Goal: Transaction & Acquisition: Book appointment/travel/reservation

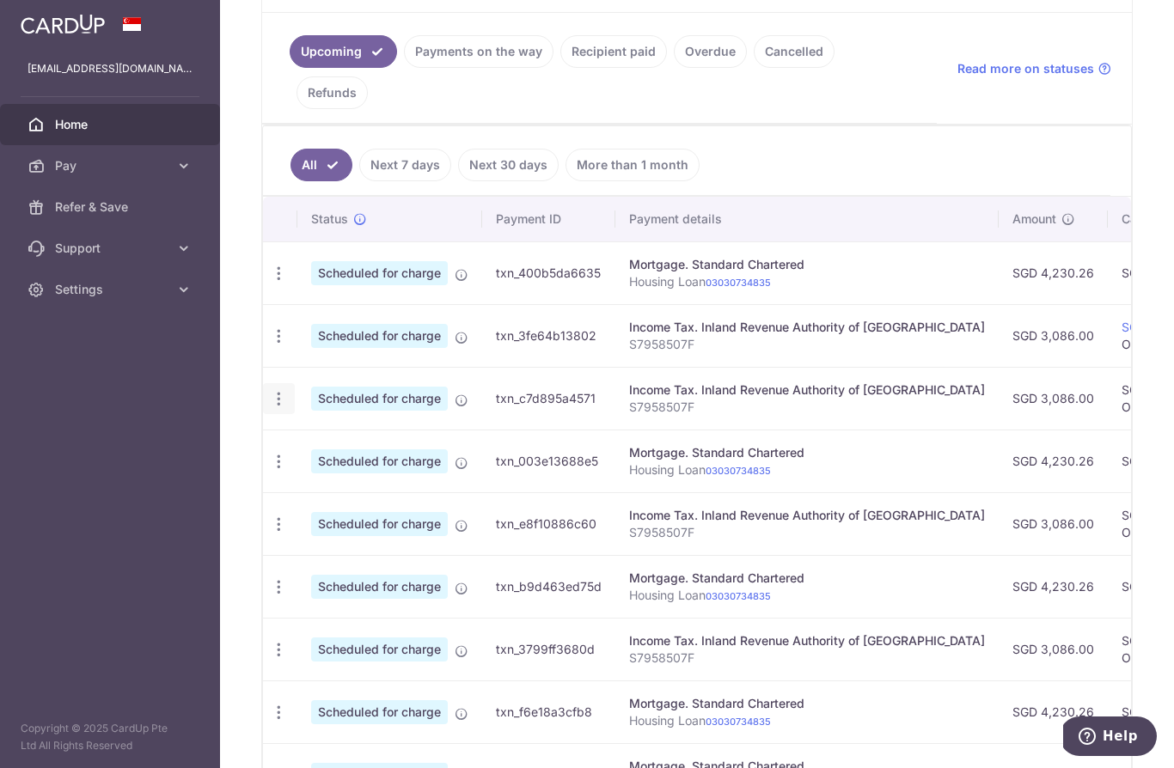
click at [270, 408] on icon "button" at bounding box center [279, 399] width 18 height 18
click at [312, 456] on span "Update payment" at bounding box center [370, 446] width 117 height 21
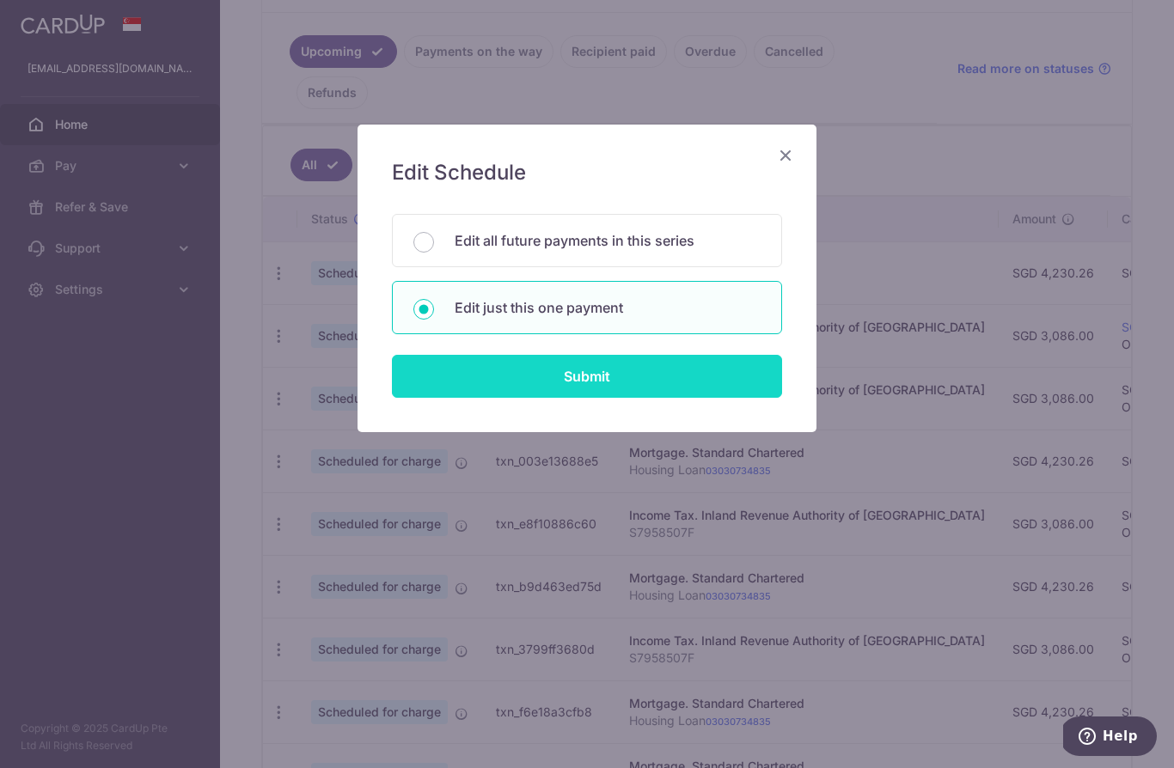
click at [540, 369] on input "Submit" at bounding box center [587, 376] width 390 height 43
radio input "true"
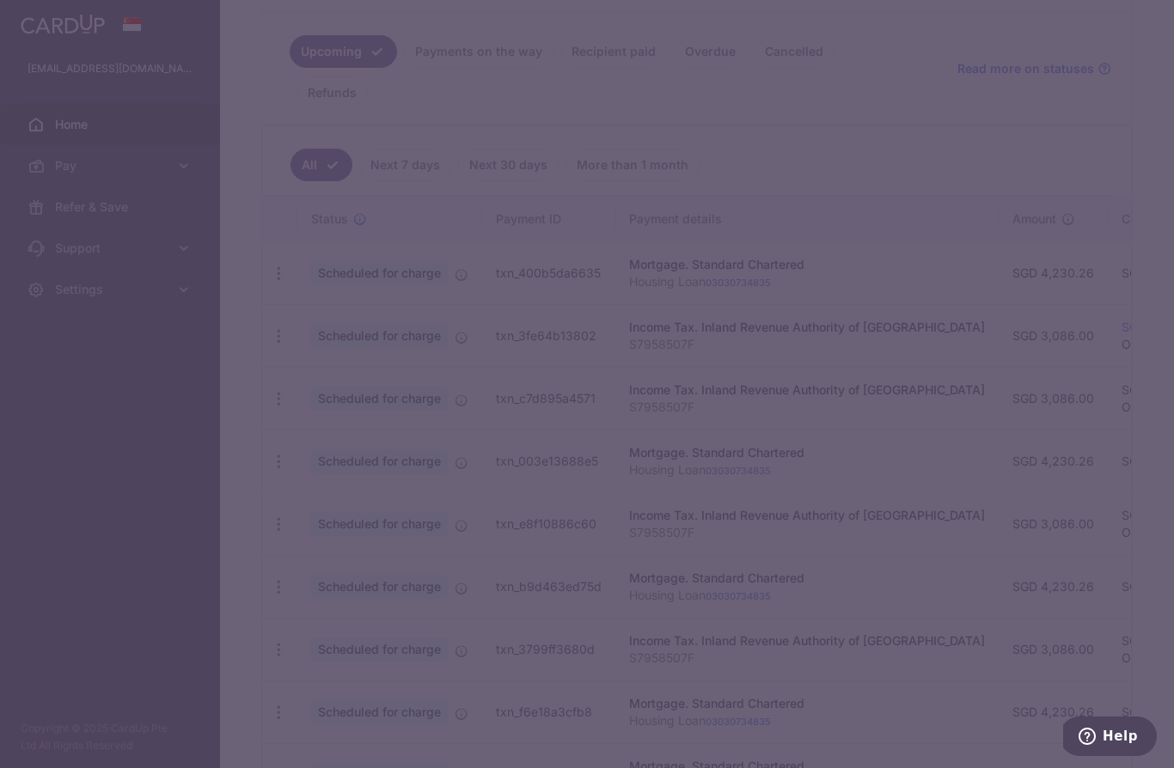
type input "3,086.00"
type input "23/10/2025"
type input "S7958507F"
type input "OCBC18"
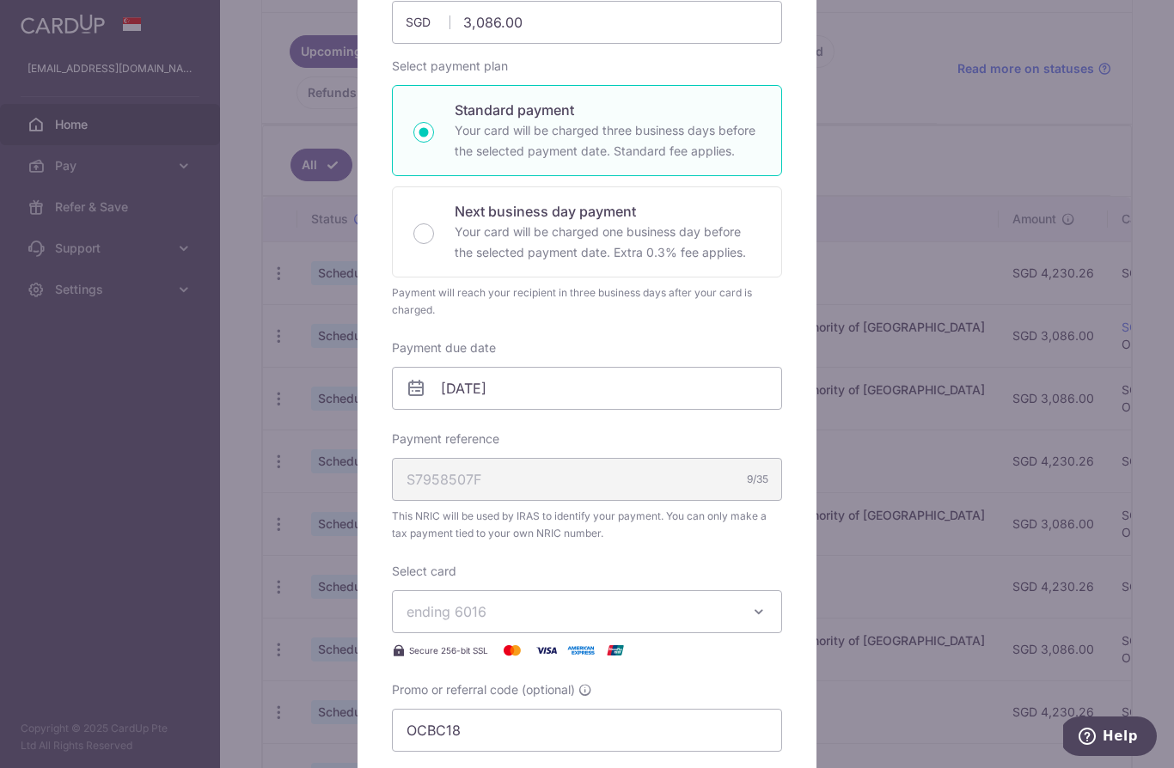
scroll to position [219, 0]
click at [430, 224] on div "Next business day payment Your card will be charged one business day before the…" at bounding box center [587, 232] width 390 height 91
radio input "false"
radio input "true"
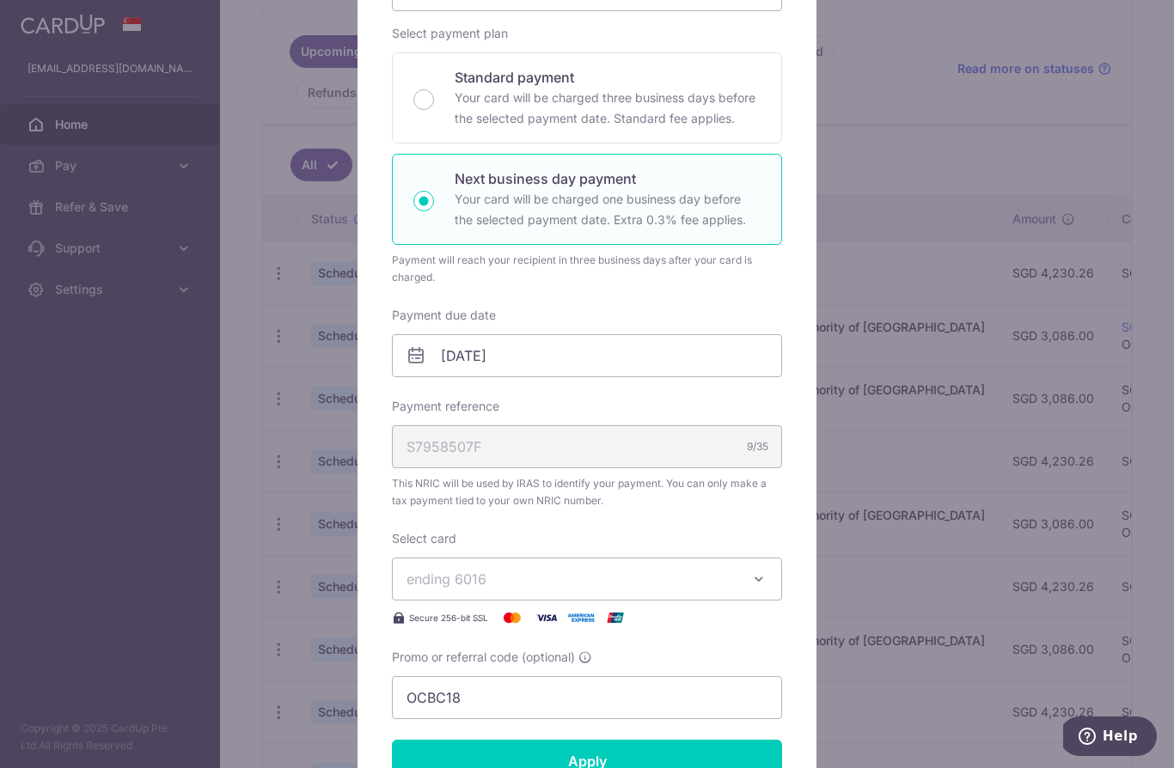
scroll to position [255, 0]
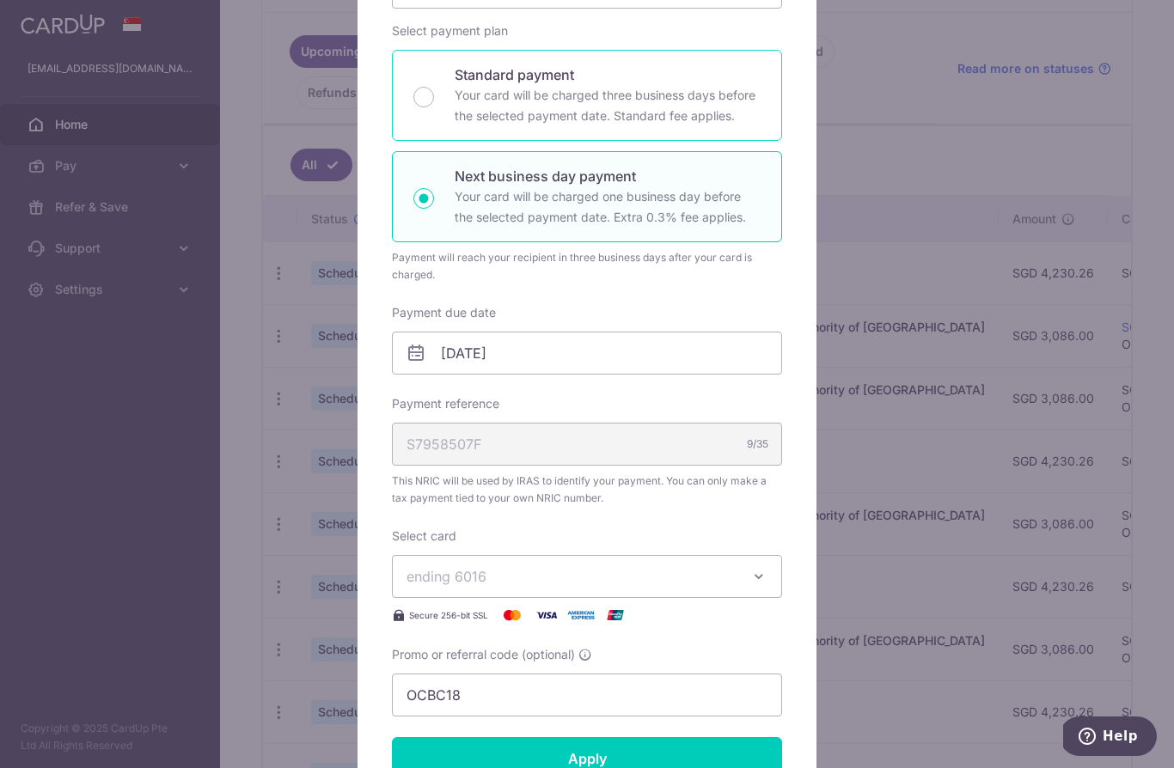
click at [448, 95] on div "Standard payment Your card will be charged three business days before the selec…" at bounding box center [587, 95] width 390 height 91
radio input "true"
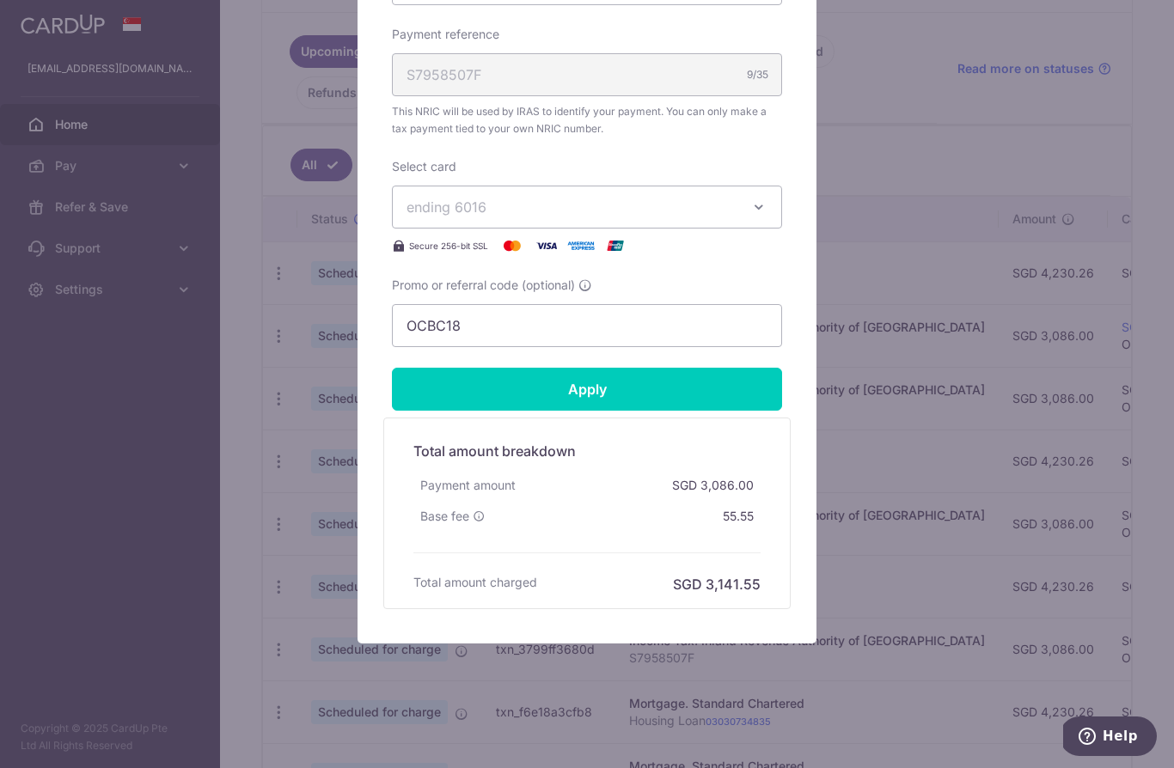
scroll to position [625, 0]
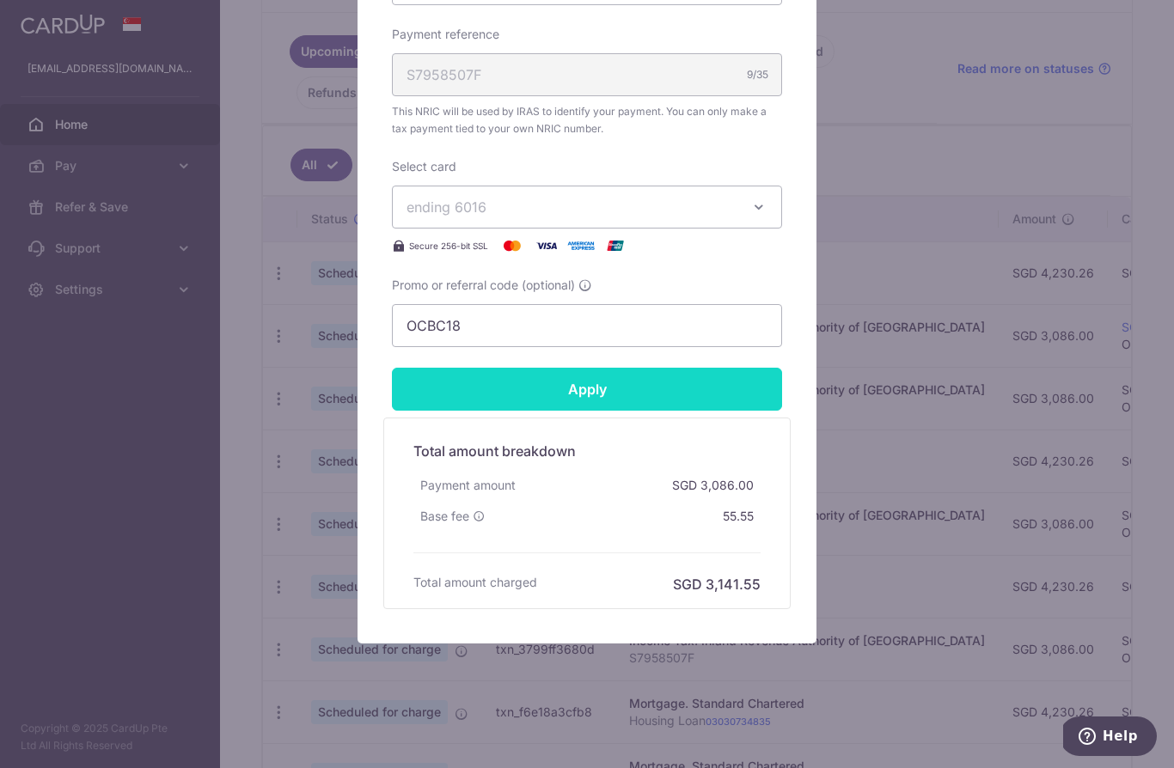
click at [621, 394] on input "Apply" at bounding box center [587, 389] width 390 height 43
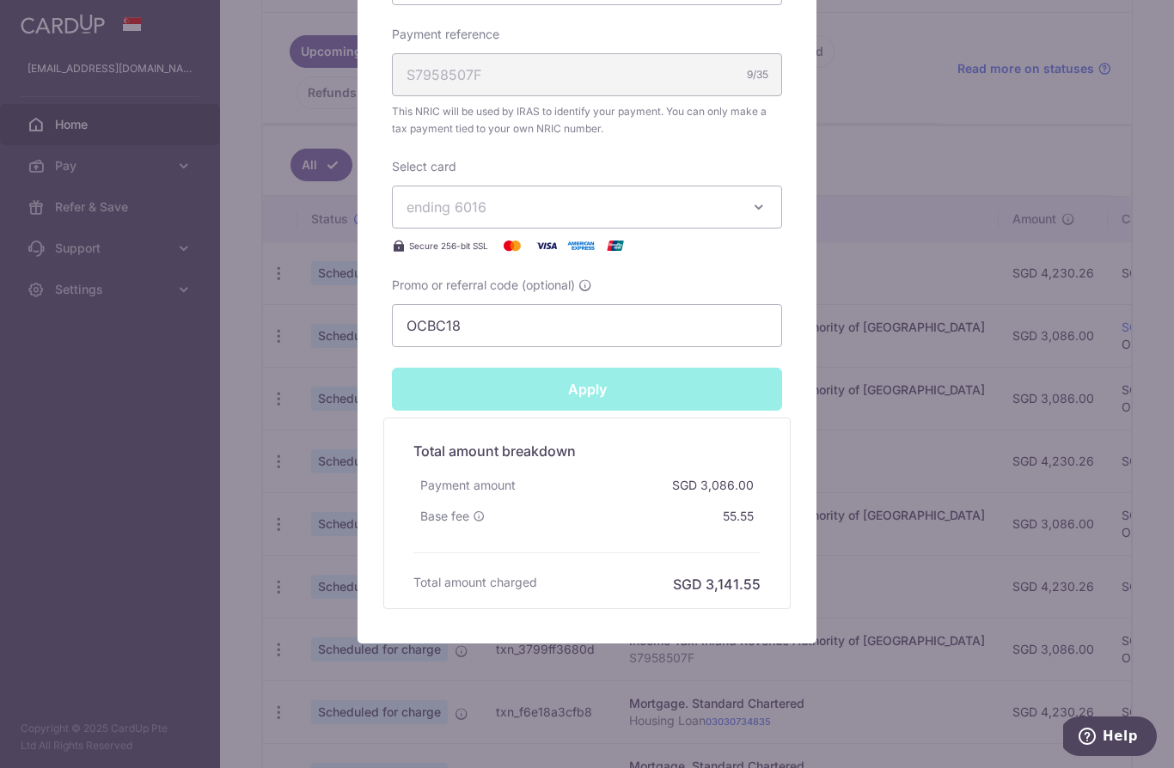
type input "Successfully Applied"
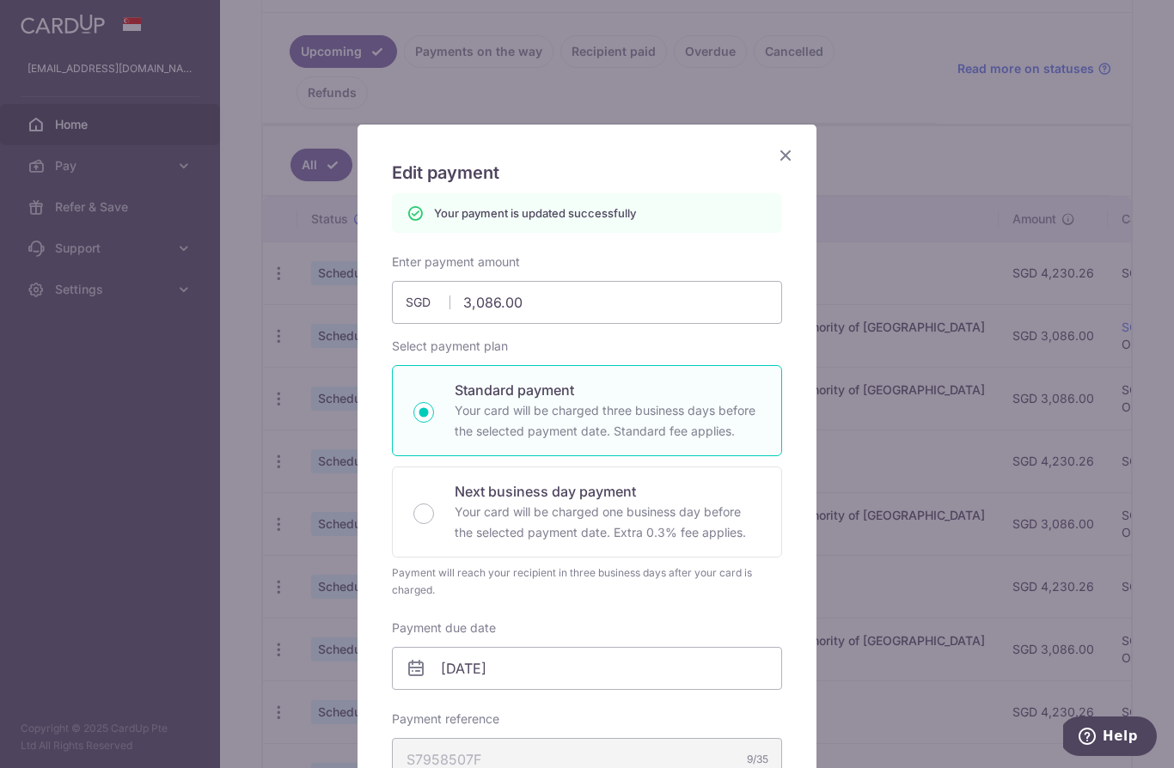
scroll to position [0, 0]
click at [795, 149] on icon "Close" at bounding box center [785, 154] width 21 height 21
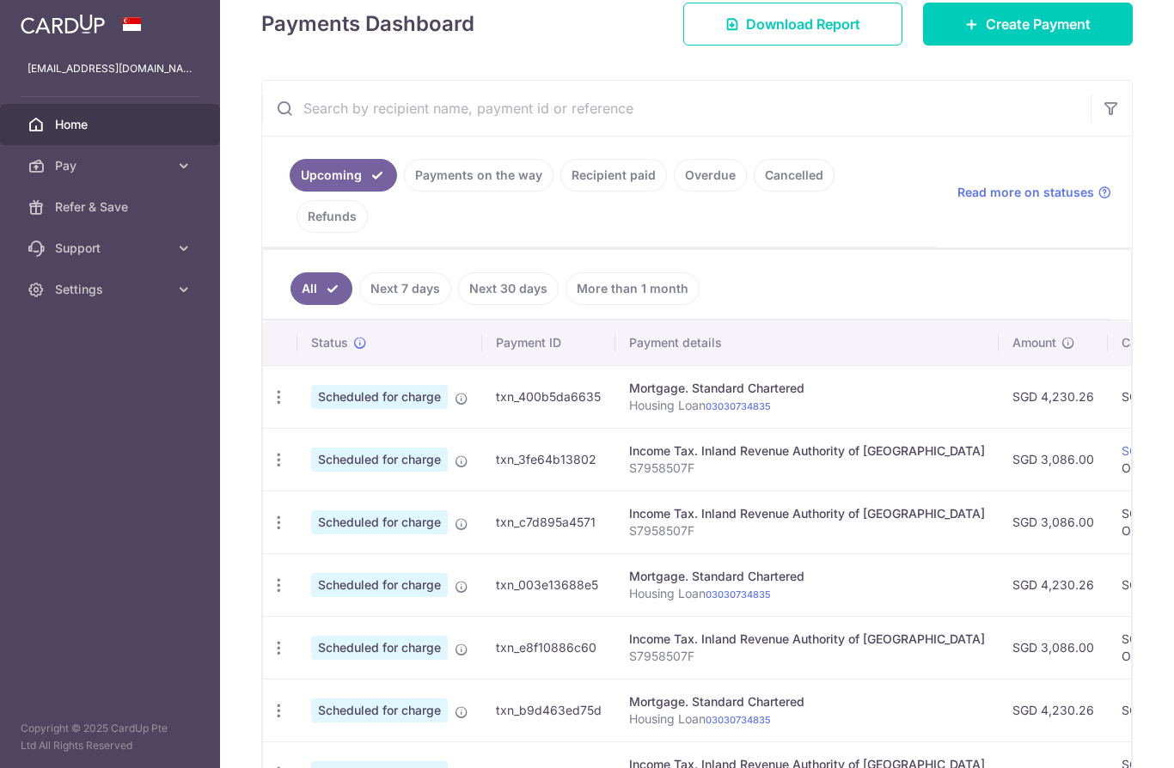
scroll to position [481, 0]
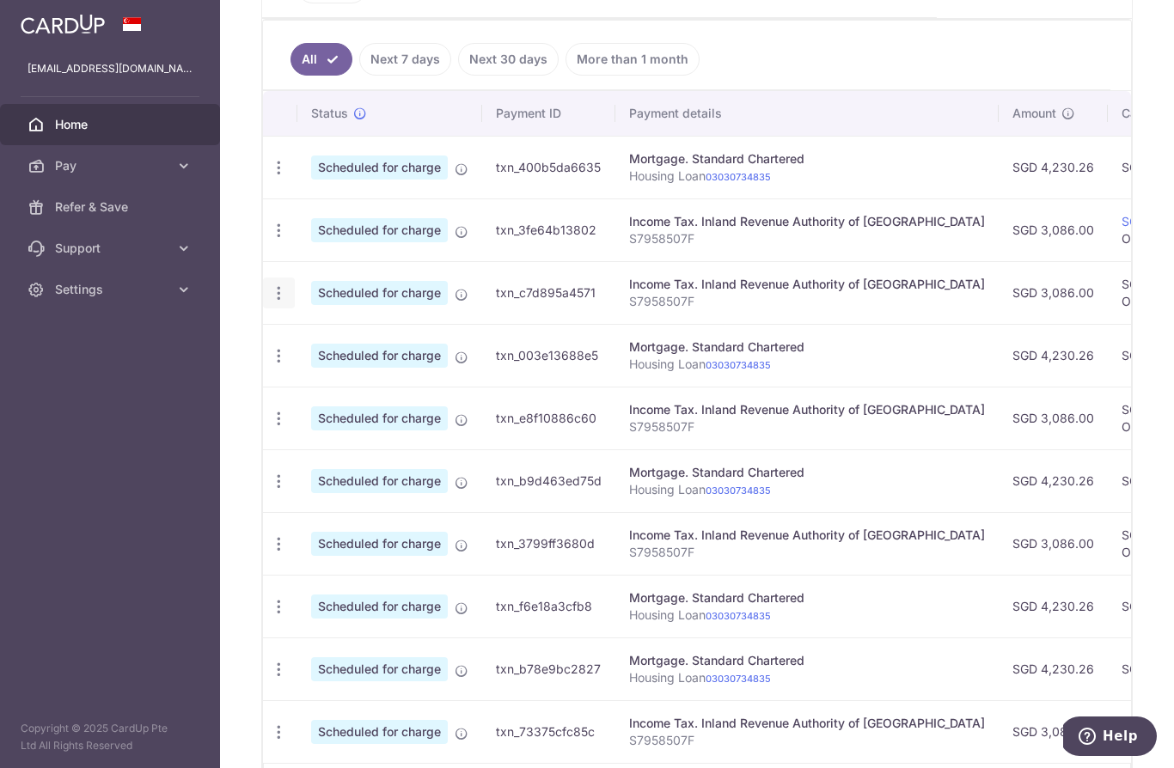
click at [270, 303] on icon "button" at bounding box center [279, 294] width 18 height 18
click at [312, 351] on span "Update payment" at bounding box center [370, 340] width 117 height 21
radio input "true"
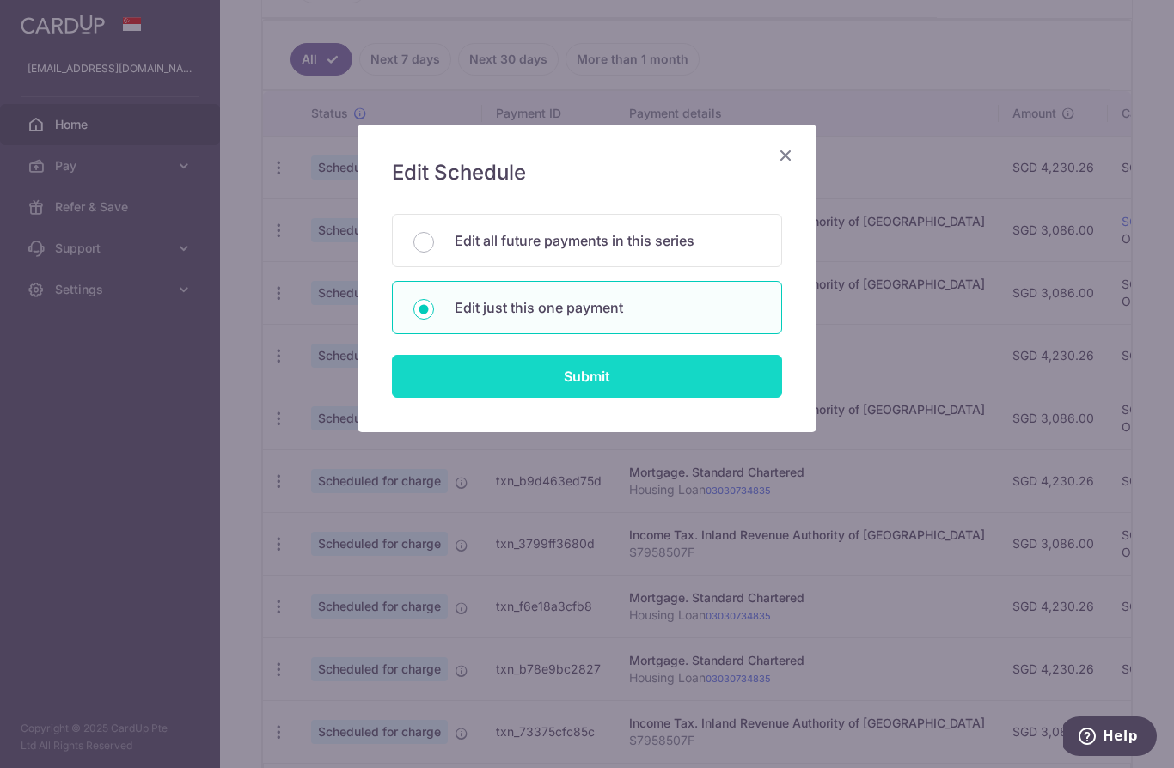
click at [487, 381] on input "Submit" at bounding box center [587, 376] width 390 height 43
radio input "true"
type input "3,086.00"
type input "23/10/2025"
type input "S7958507F"
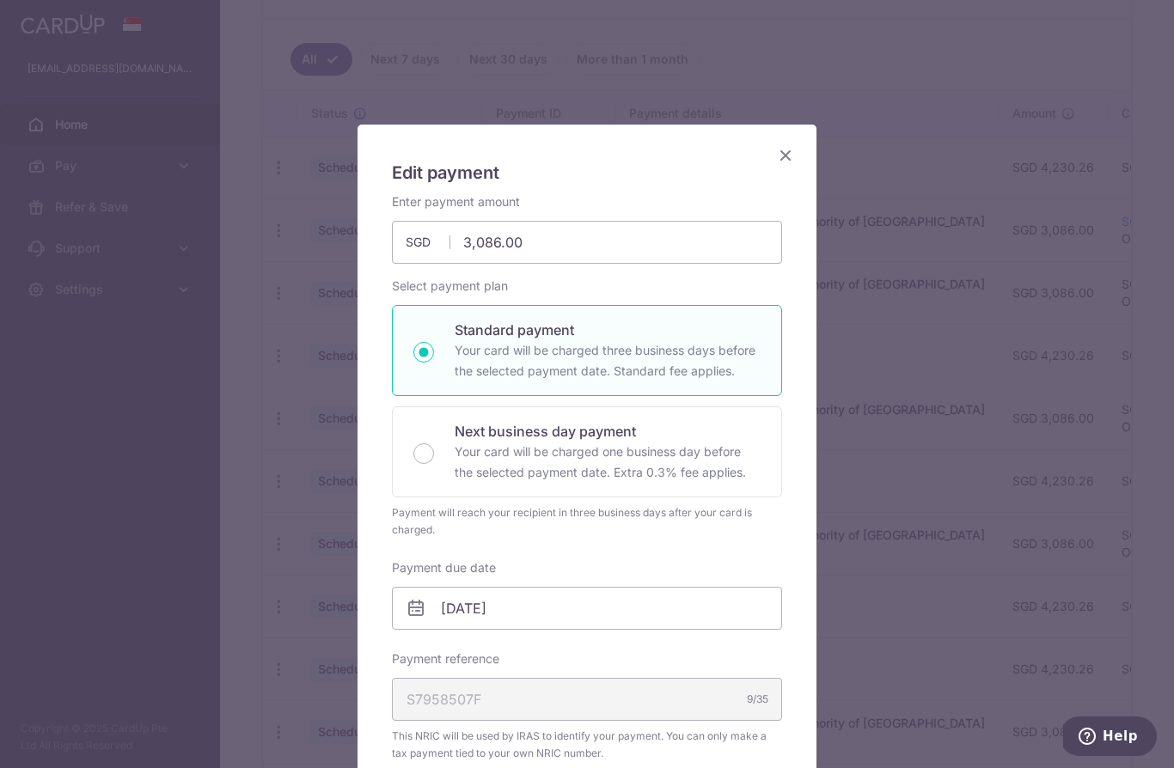
type input "OCBC18"
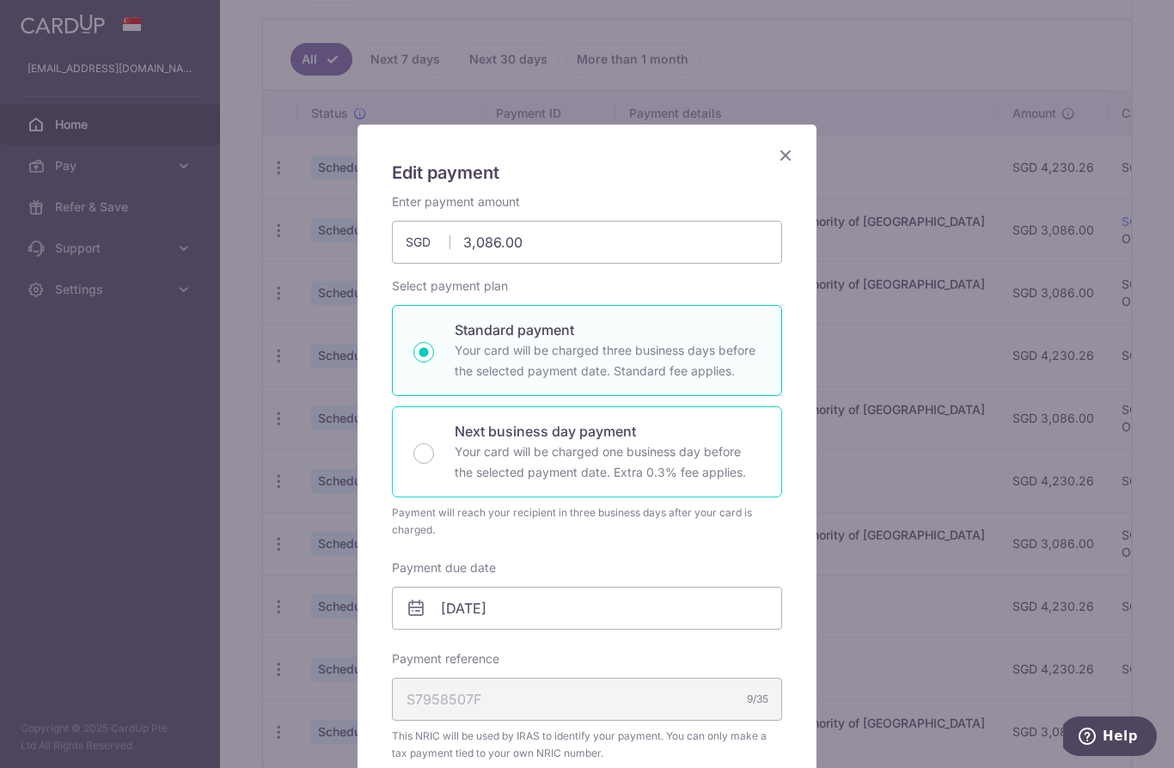
click at [493, 479] on p "Your card will be charged one business day before the selected payment date. Ex…" at bounding box center [608, 462] width 306 height 41
click at [434, 464] on input "Next business day payment Your card will be charged one business day before the…" at bounding box center [423, 454] width 21 height 21
radio input "false"
radio input "true"
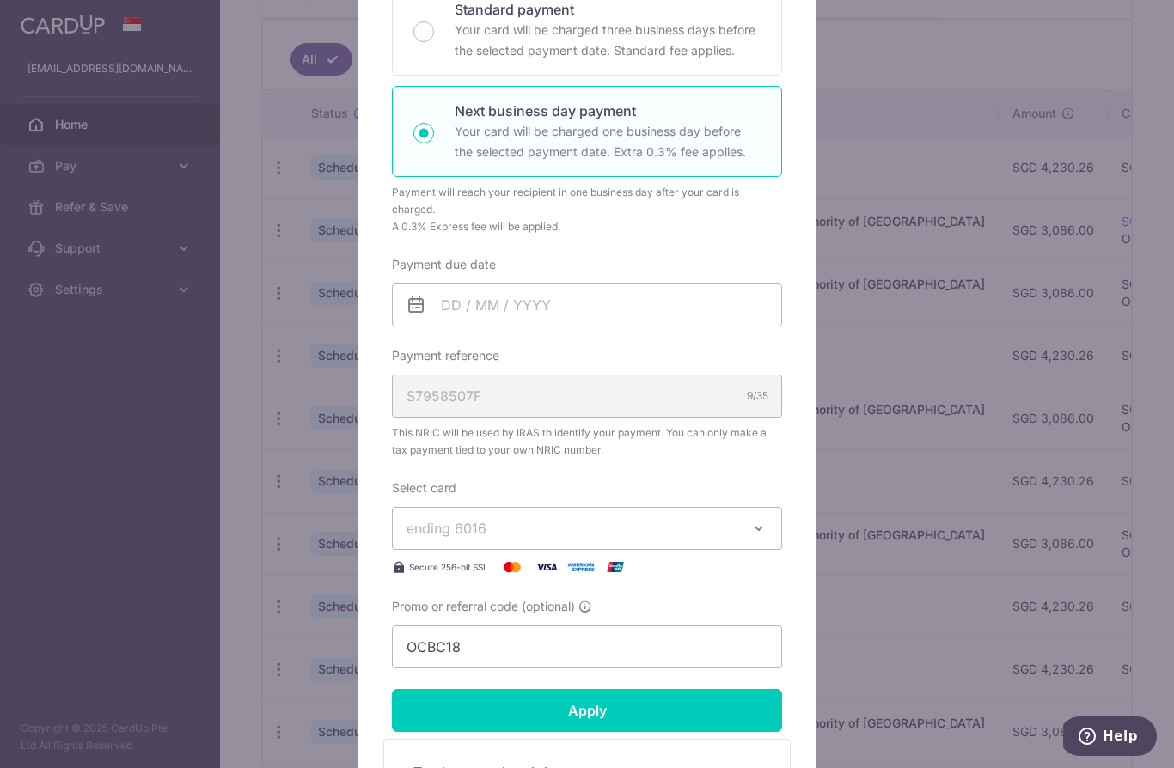
scroll to position [321, 0]
click at [443, 308] on input "Payment due date" at bounding box center [587, 304] width 390 height 43
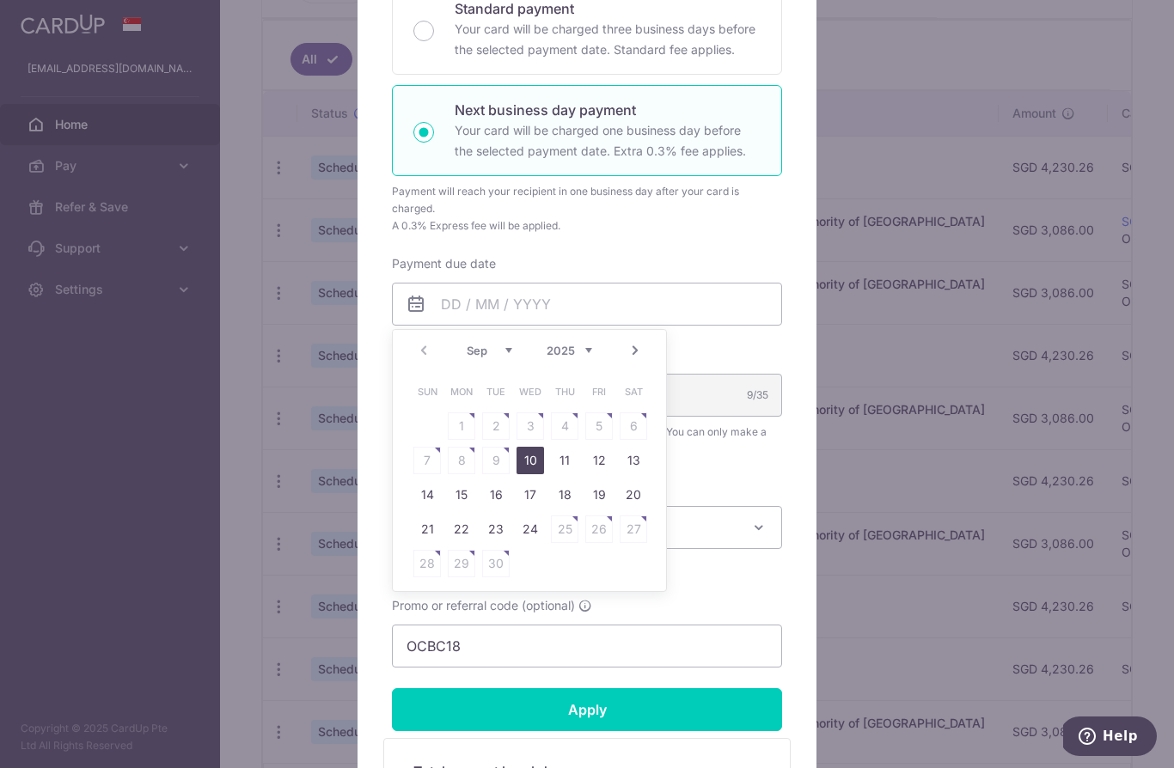
click at [631, 347] on link "Next" at bounding box center [635, 350] width 21 height 21
click at [563, 528] on link "23" at bounding box center [565, 530] width 28 height 28
type input "23/10/2025"
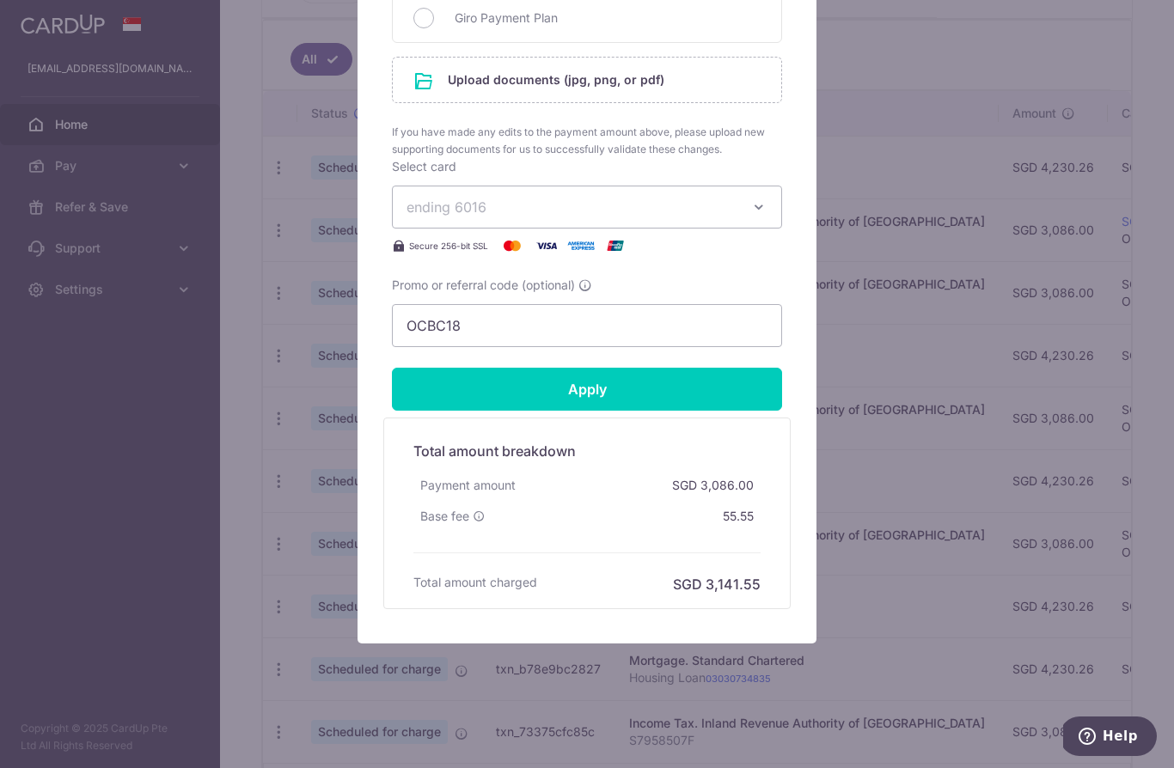
scroll to position [940, 0]
click at [639, 331] on input "OCBC18" at bounding box center [587, 325] width 390 height 43
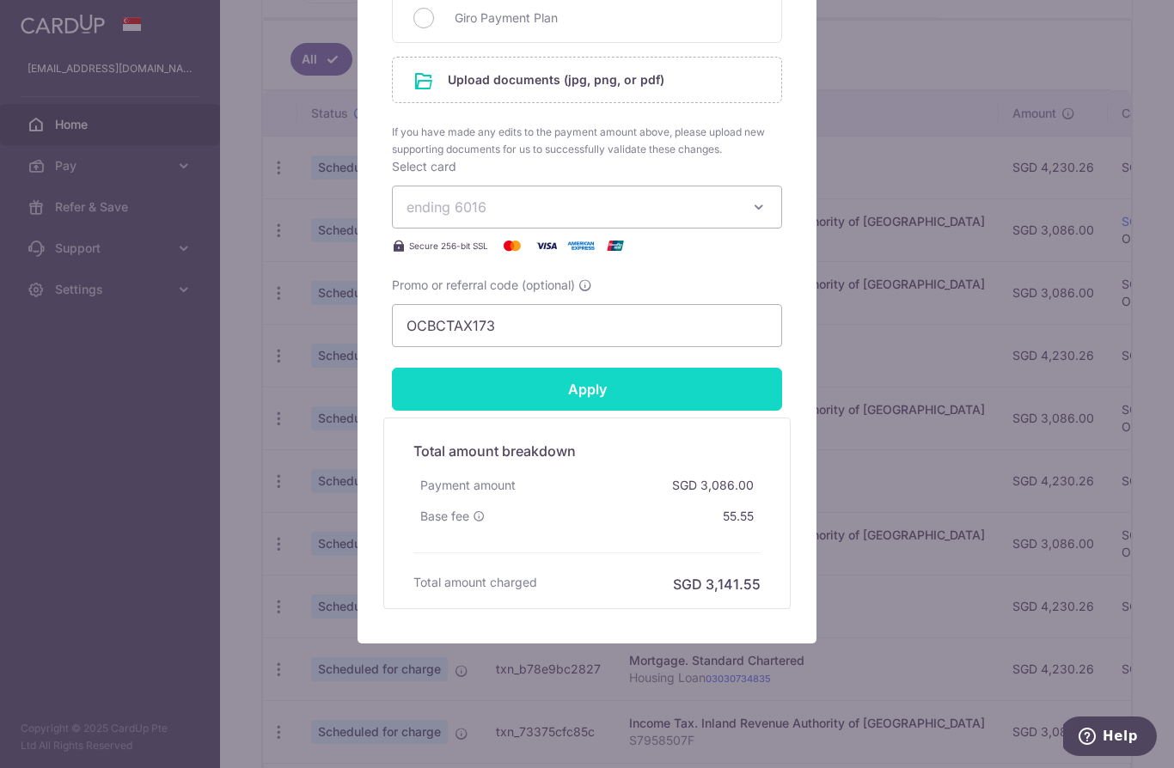
click at [649, 383] on input "Apply" at bounding box center [587, 389] width 390 height 43
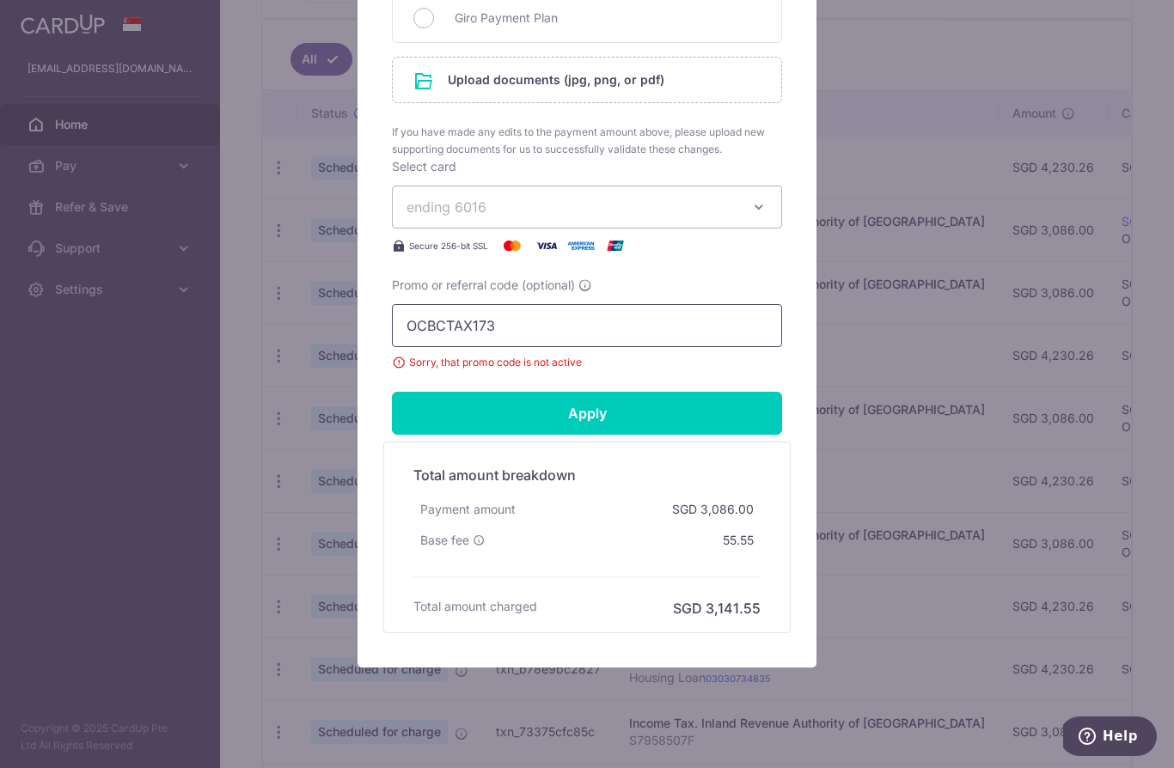
click at [594, 327] on input "OCBCTAX173" at bounding box center [587, 325] width 390 height 43
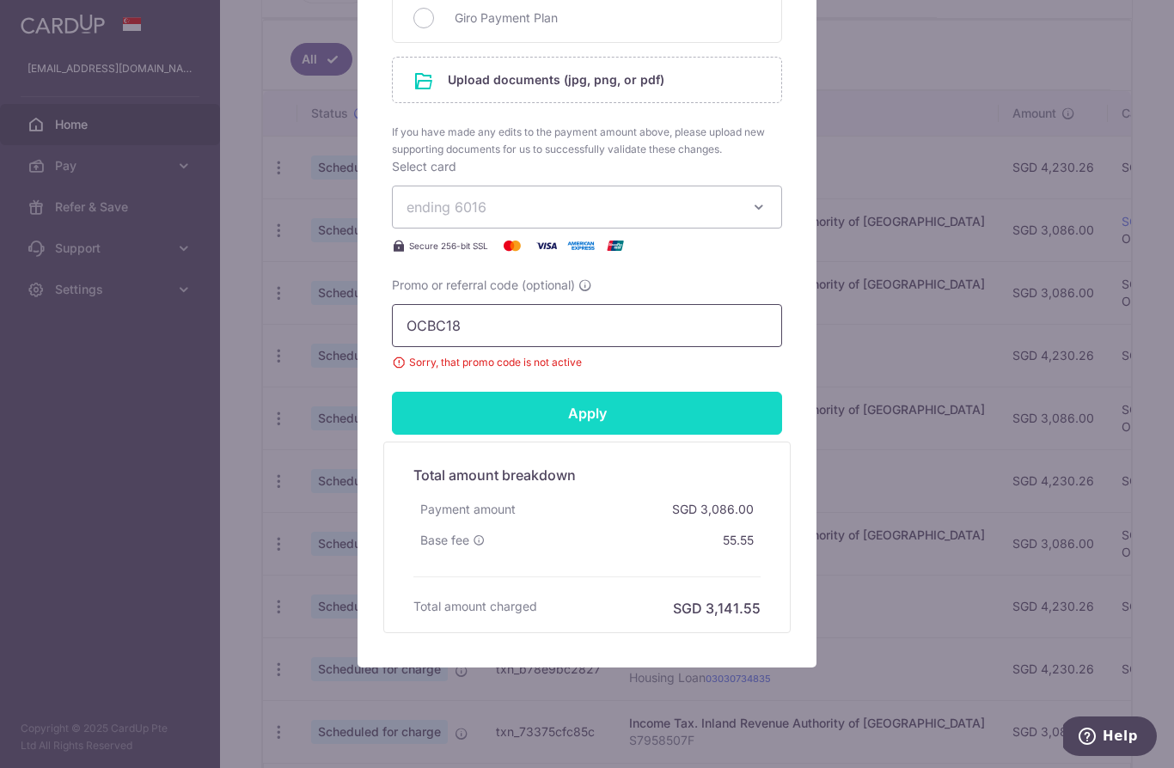
type input "OCBC18"
click at [623, 417] on input "Apply" at bounding box center [587, 413] width 390 height 43
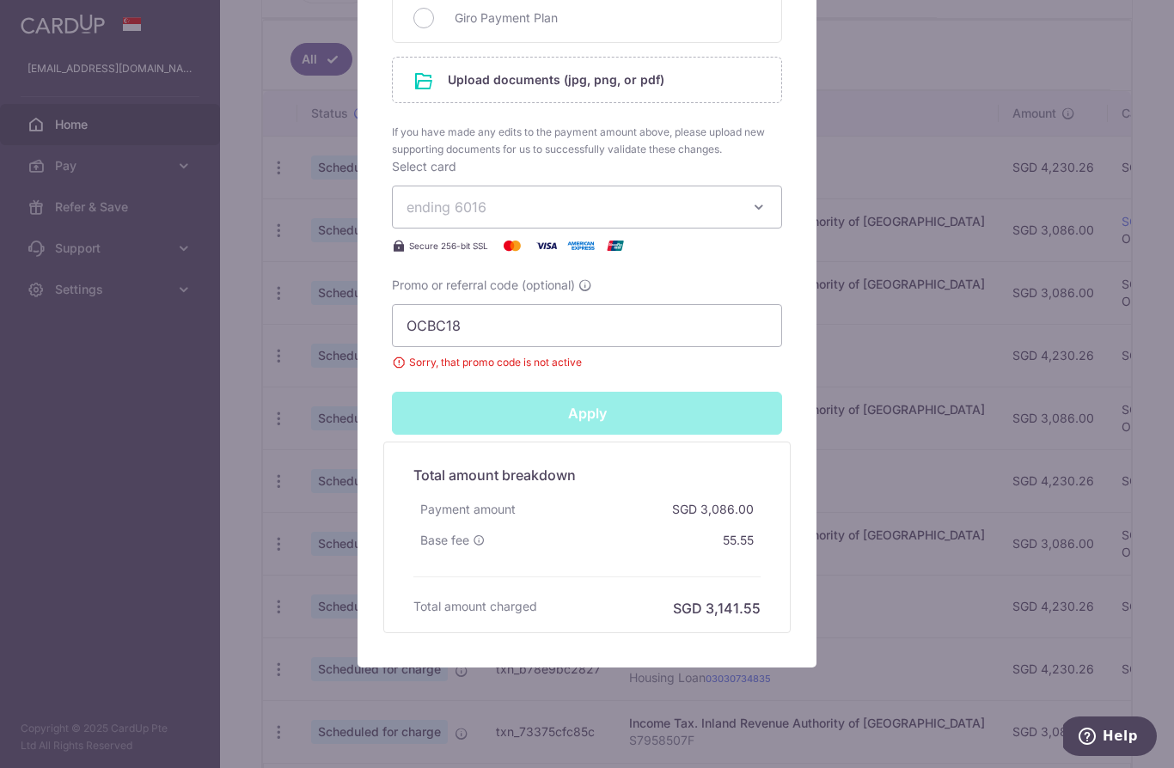
type input "Successfully Applied"
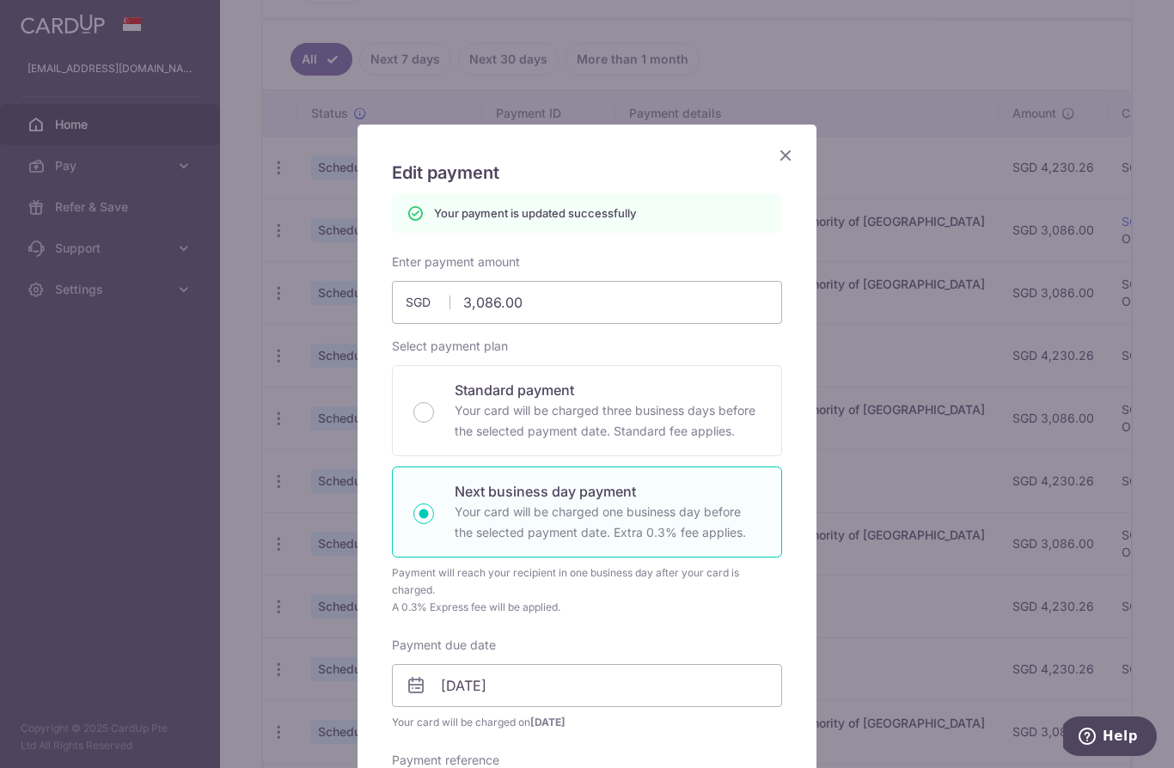
scroll to position [0, 0]
click at [780, 157] on icon "Close" at bounding box center [785, 154] width 21 height 21
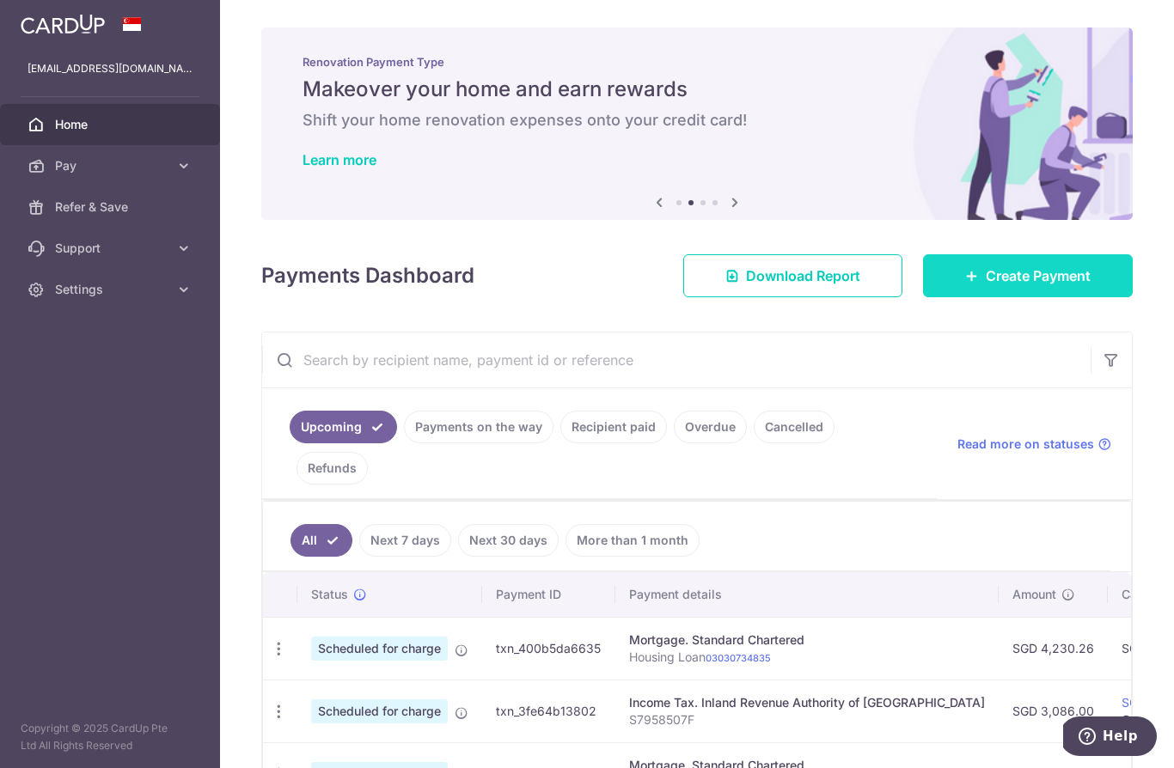
click at [964, 297] on link "Create Payment" at bounding box center [1028, 275] width 210 height 43
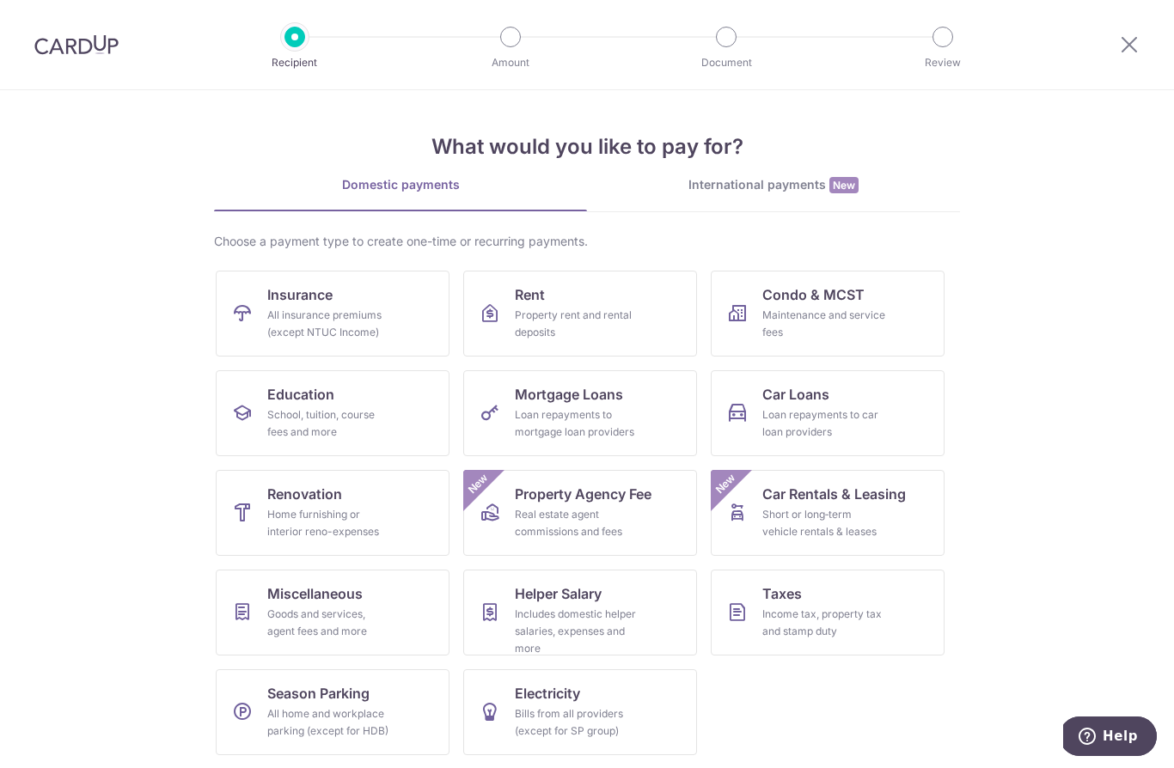
click at [1120, 170] on section "What would you like to pay for? Domestic payments International payments New Ch…" at bounding box center [587, 429] width 1174 height 678
click at [834, 429] on div "Loan repayments to car loan providers" at bounding box center [824, 424] width 124 height 34
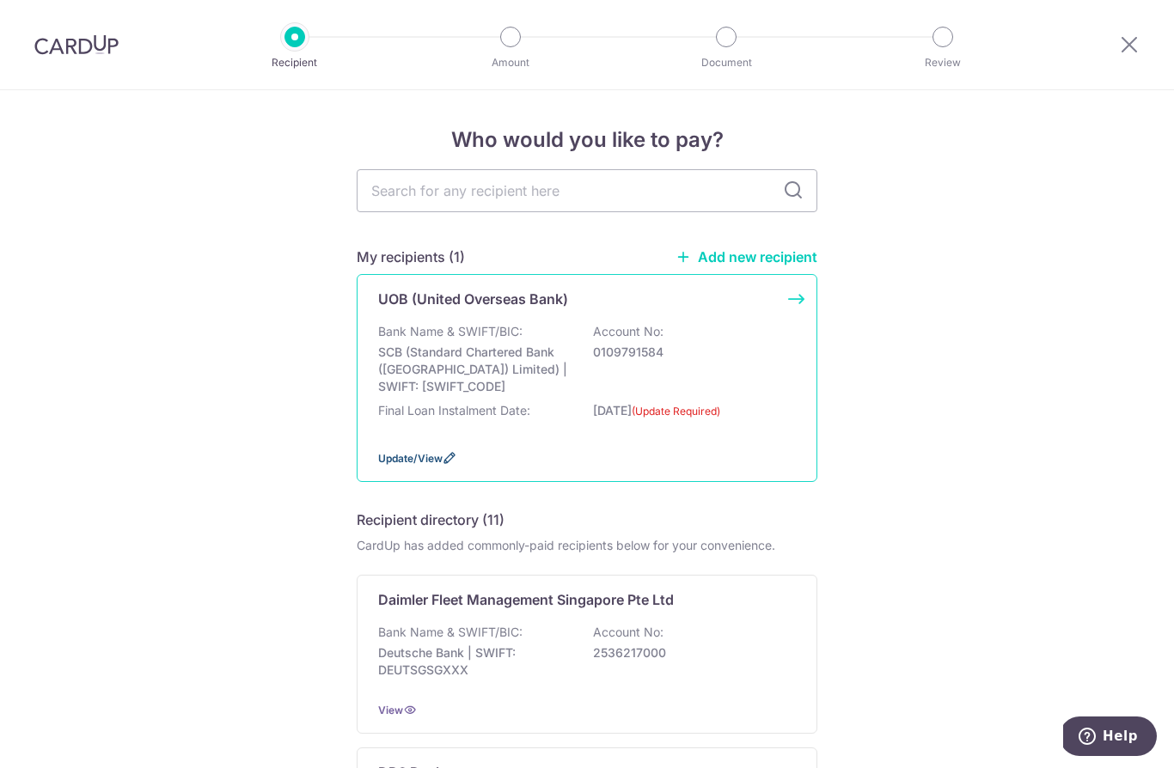
click at [445, 465] on icon at bounding box center [450, 458] width 14 height 14
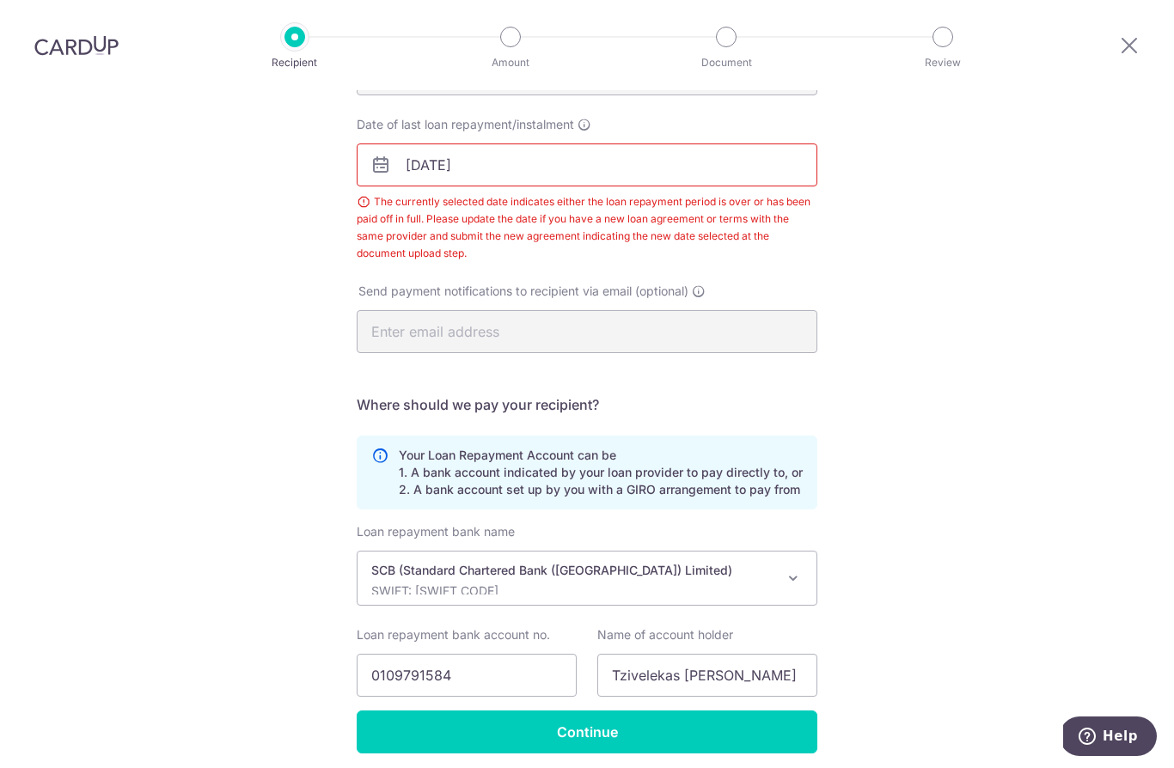
scroll to position [249, 0]
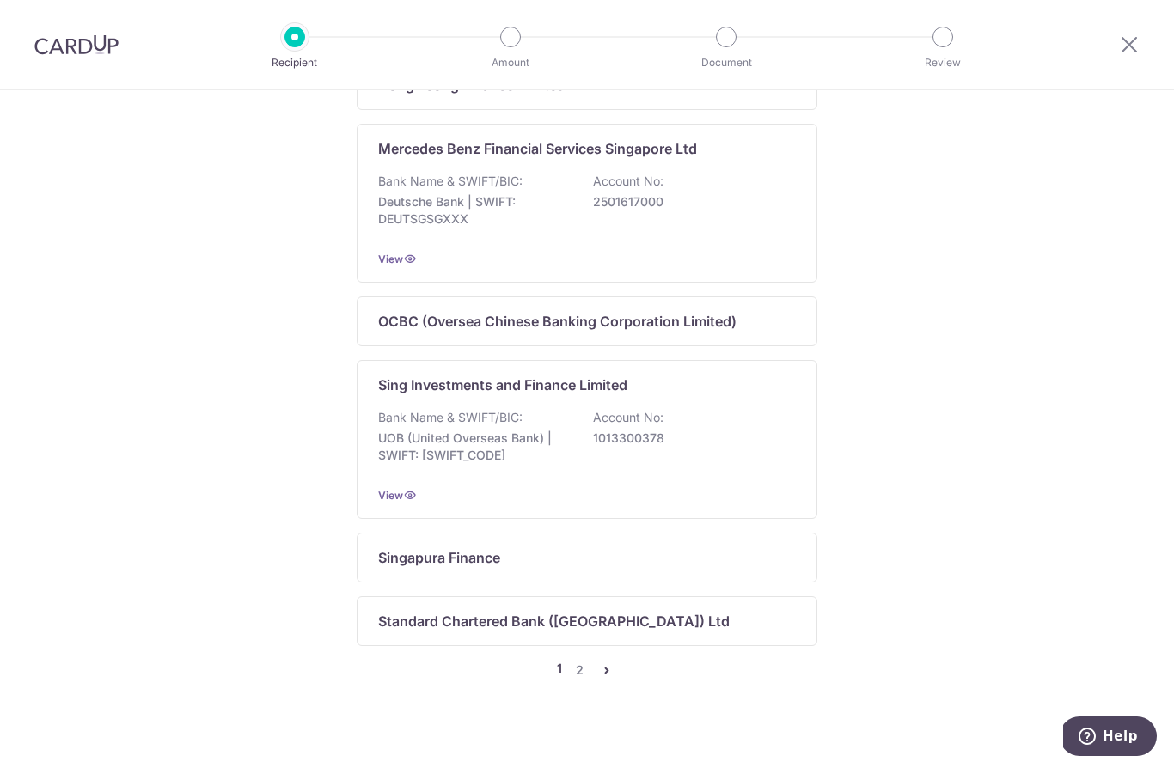
scroll to position [1058, 0]
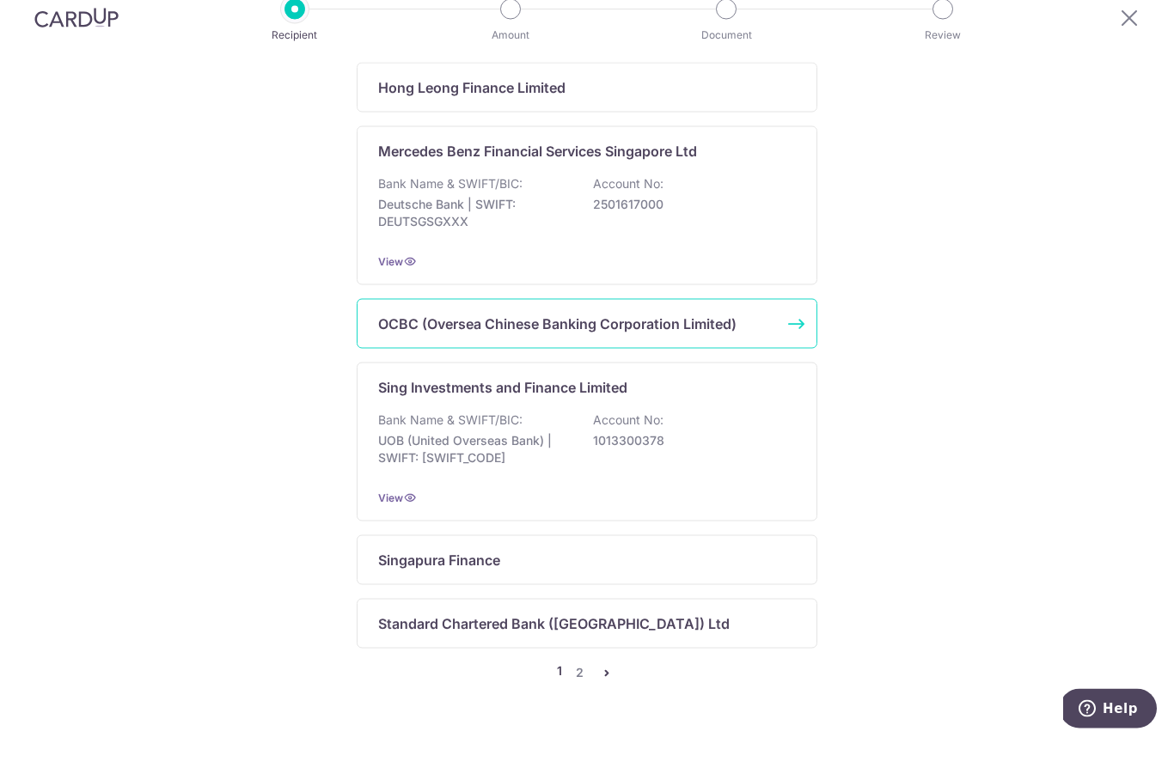
click at [711, 350] on p "OCBC (Oversea Chinese Banking Corporation Limited)" at bounding box center [557, 351] width 358 height 21
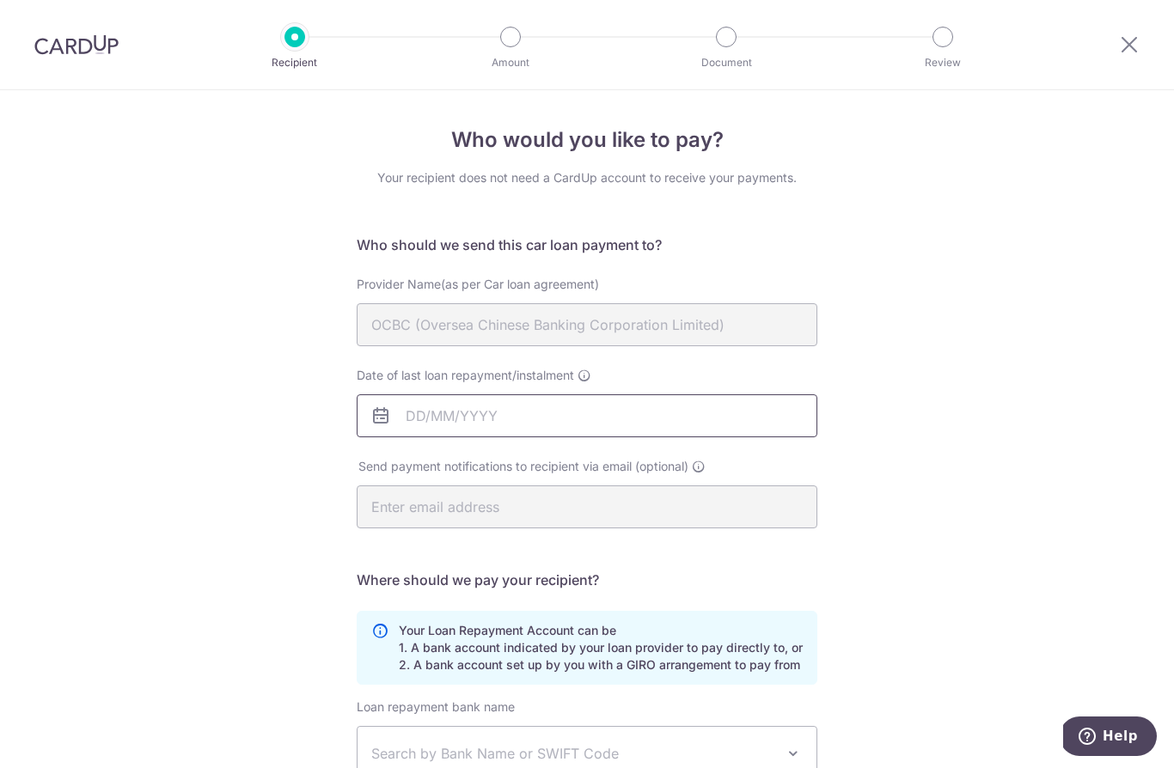
click at [369, 424] on input "Date of last loan repayment/instalment" at bounding box center [587, 416] width 461 height 43
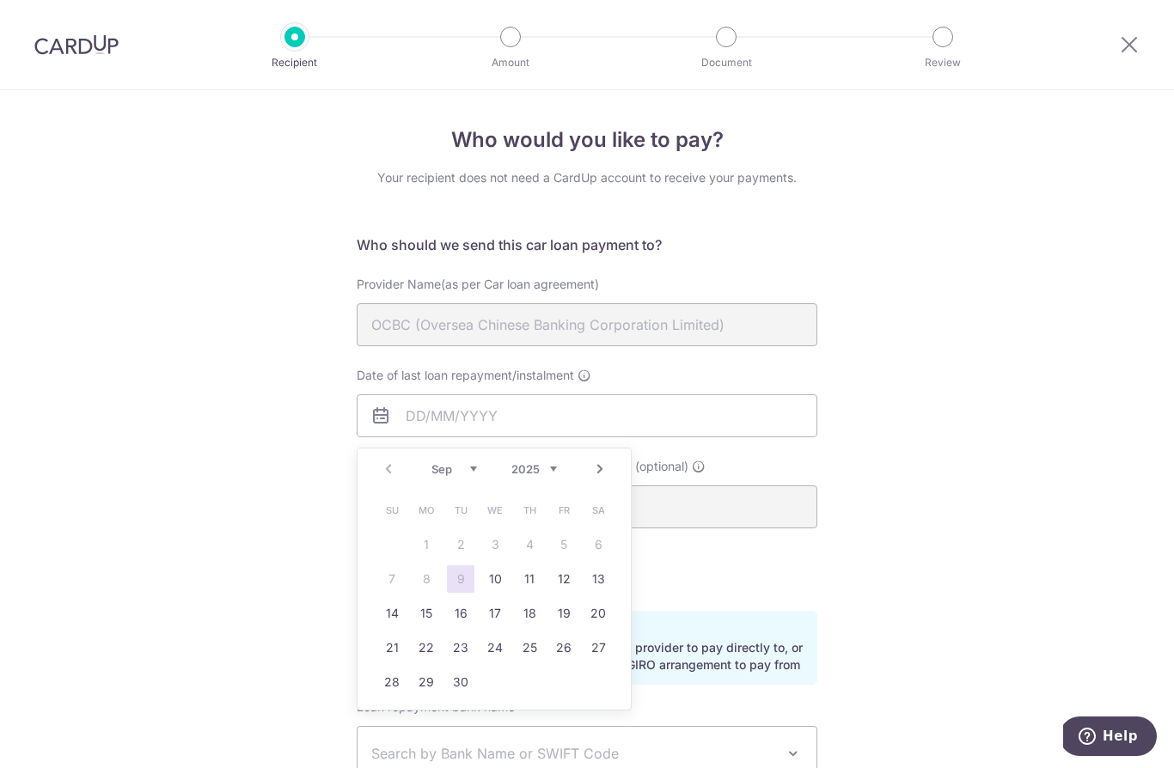
click at [554, 457] on div "Prev Next Sep Oct Nov Dec 2025 2026 2027 2028 2029 2030 2031 2032 2033 2034 2035" at bounding box center [494, 469] width 273 height 41
click at [534, 474] on select "2025 2026 2027 2028 2029 2030 2031 2032 2033 2034 2035" at bounding box center [534, 469] width 46 height 14
click at [456, 466] on select "Jan Feb Mar Apr May Jun Jul Aug Sep Oct Nov Dec" at bounding box center [455, 469] width 46 height 14
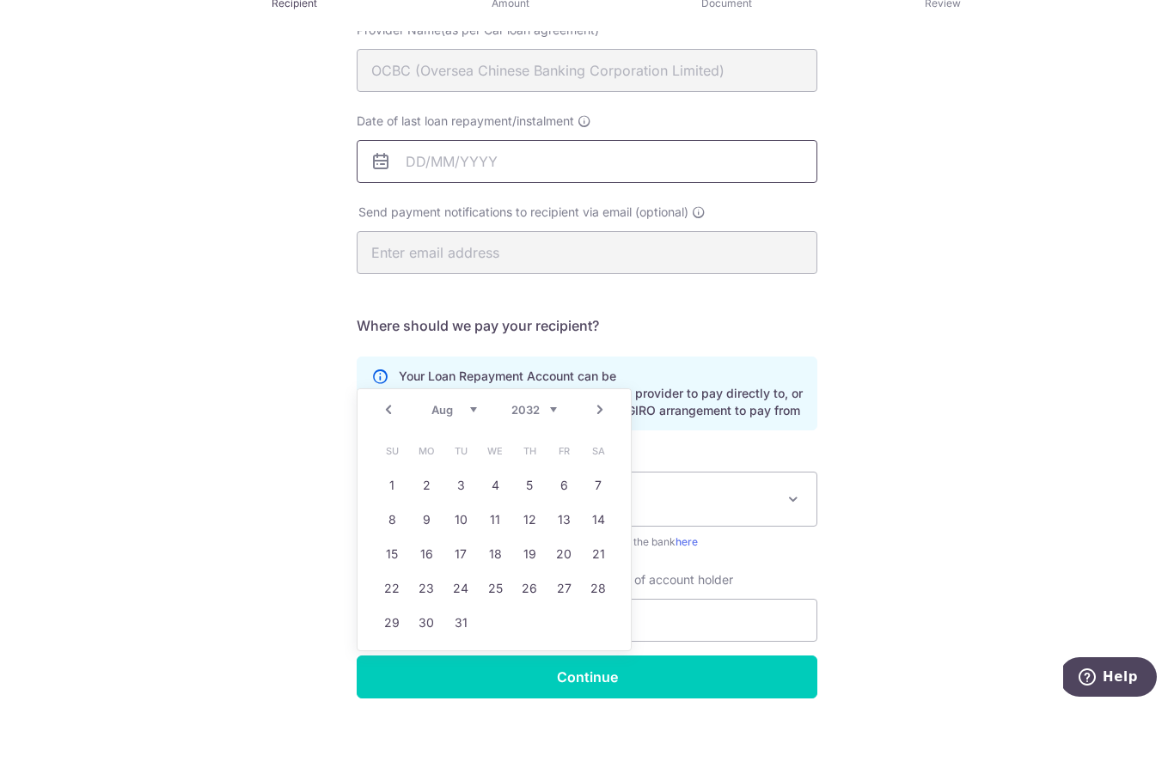
scroll to position [75, 0]
click at [432, 669] on link "30" at bounding box center [427, 683] width 28 height 28
type input "[DATE]"
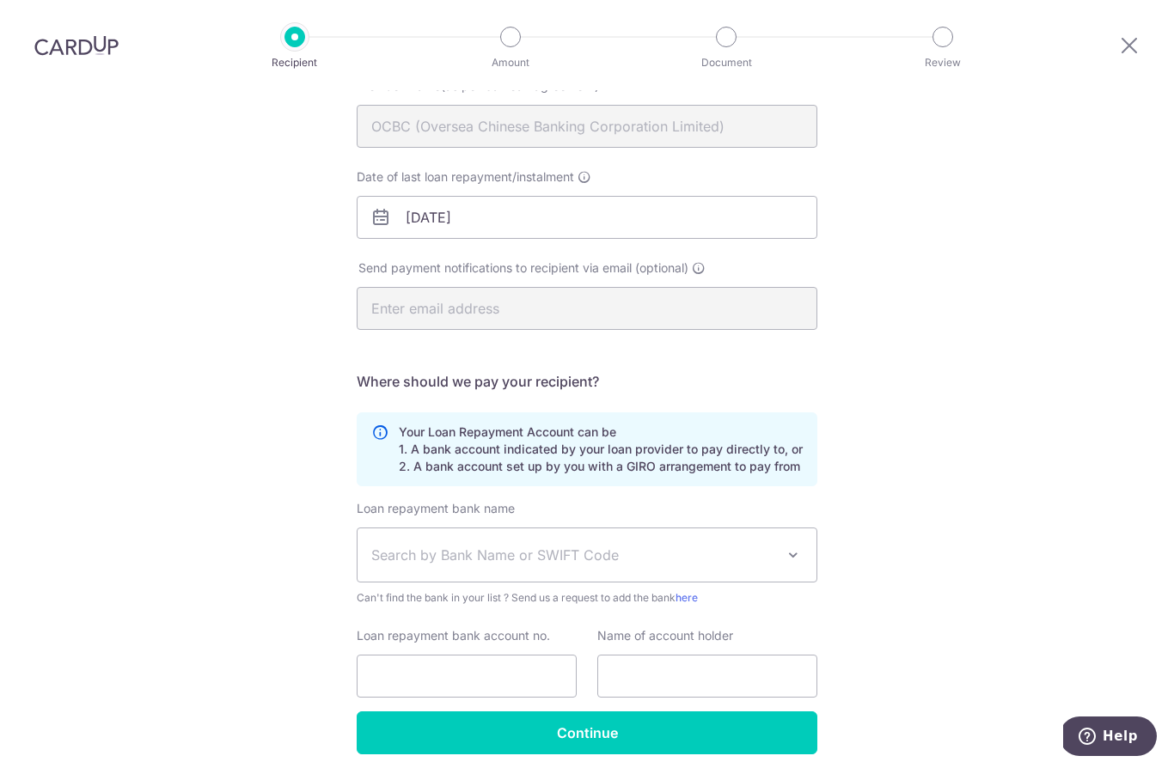
scroll to position [198, 0]
click at [540, 546] on span "Search by Bank Name or SWIFT Code" at bounding box center [573, 556] width 404 height 21
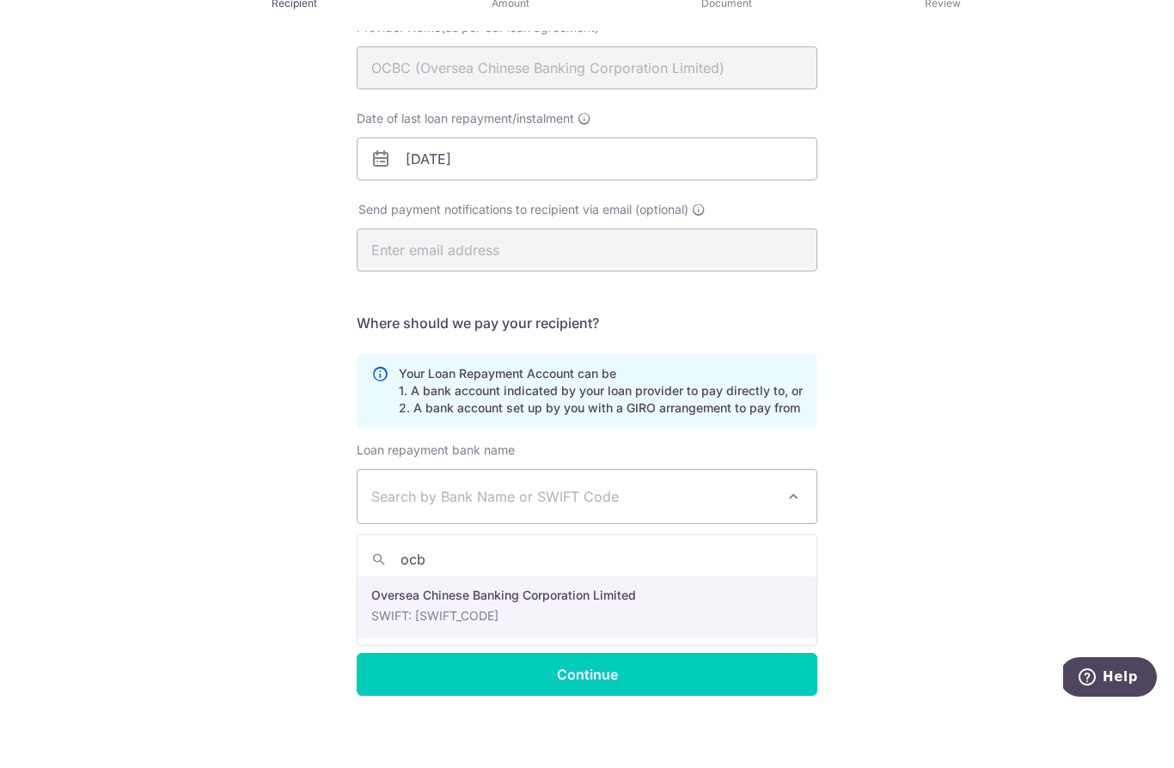
type input "ocbc"
select select "12"
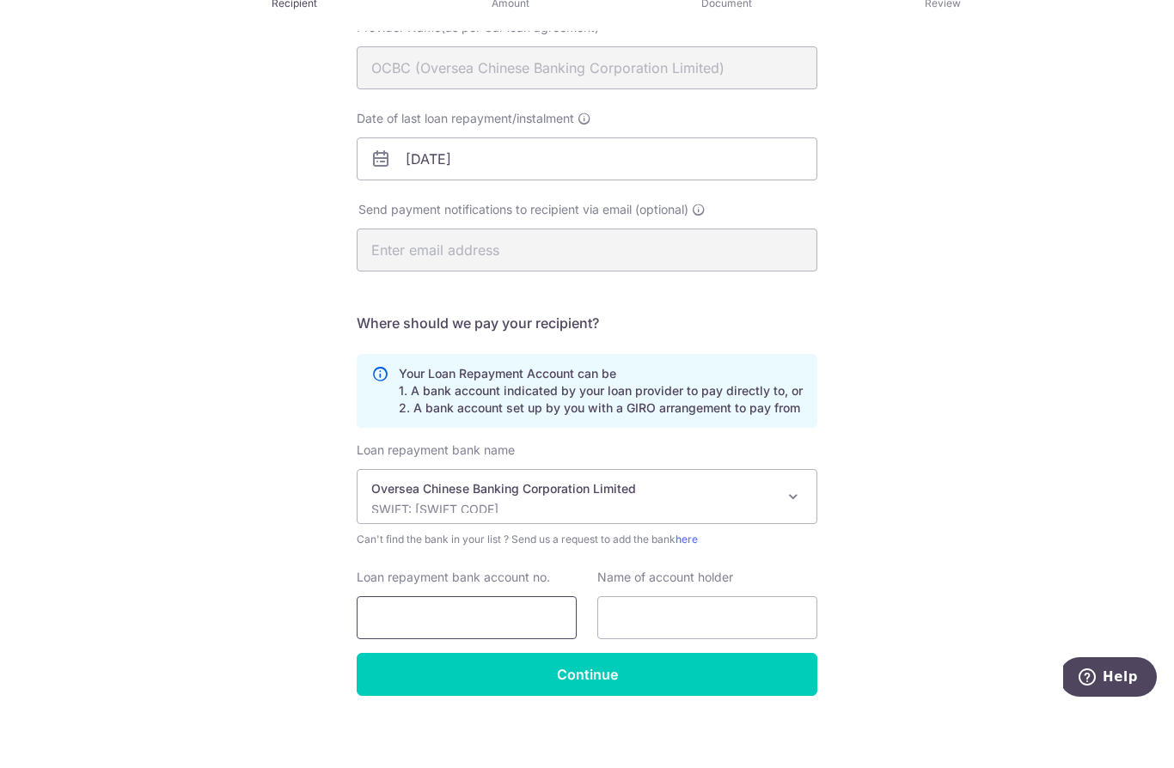
click at [565, 656] on input "Loan repayment bank account no." at bounding box center [467, 677] width 220 height 43
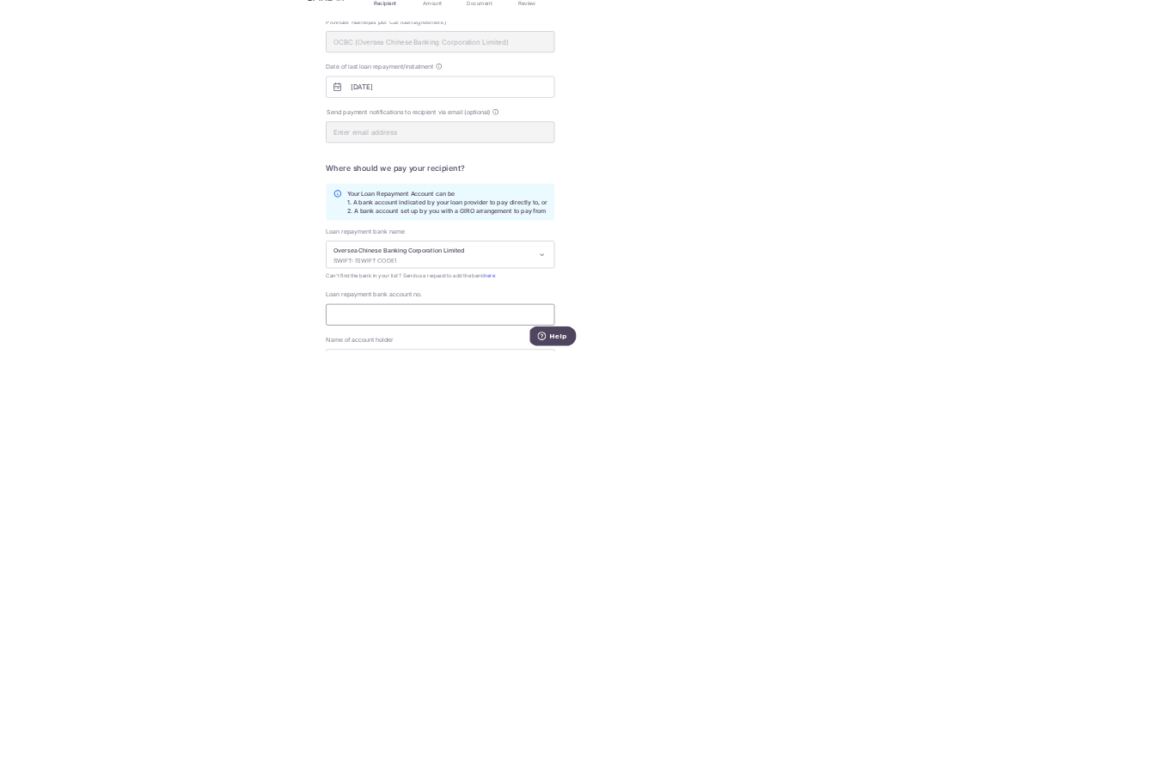
scroll to position [75, 0]
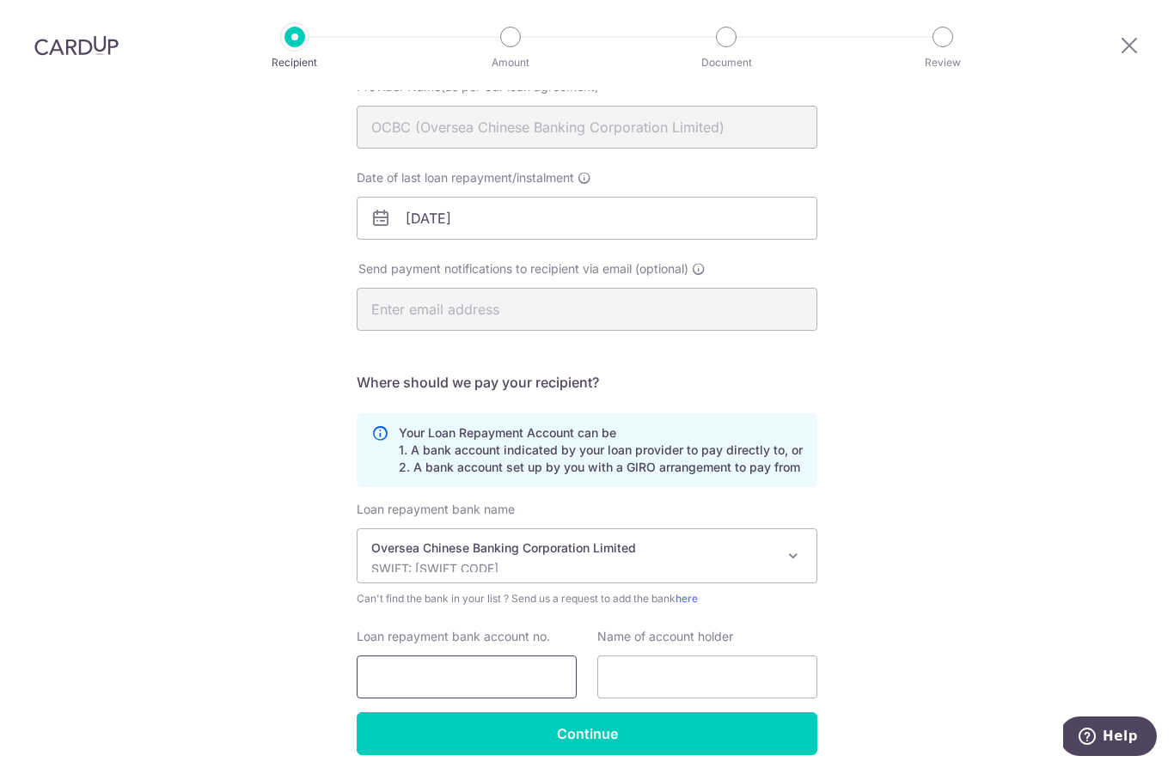
paste input "574259952600000"
type input "574259952600000"
click at [785, 656] on input "text" at bounding box center [707, 677] width 220 height 43
type input "Marc Themis Tzivelekas"
click at [955, 481] on div "Who would you like to pay? Your recipient does not need a CardUp account to rec…" at bounding box center [587, 365] width 1174 height 944
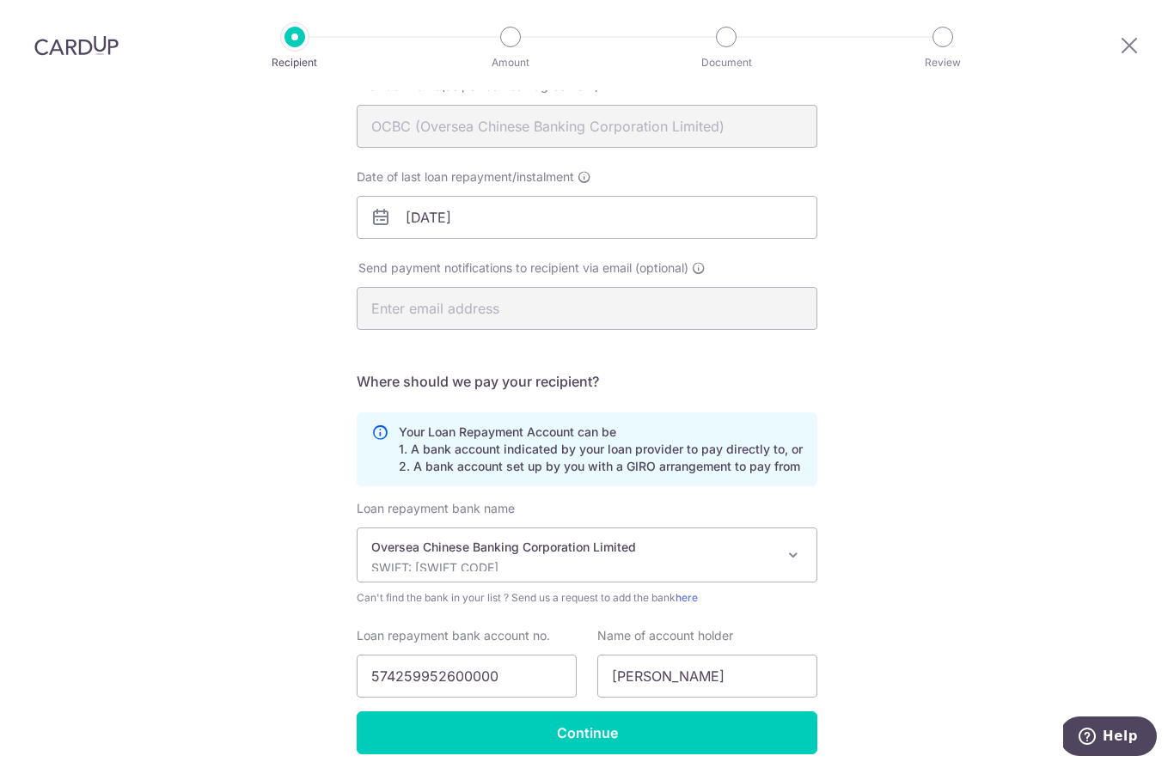
scroll to position [198, 0]
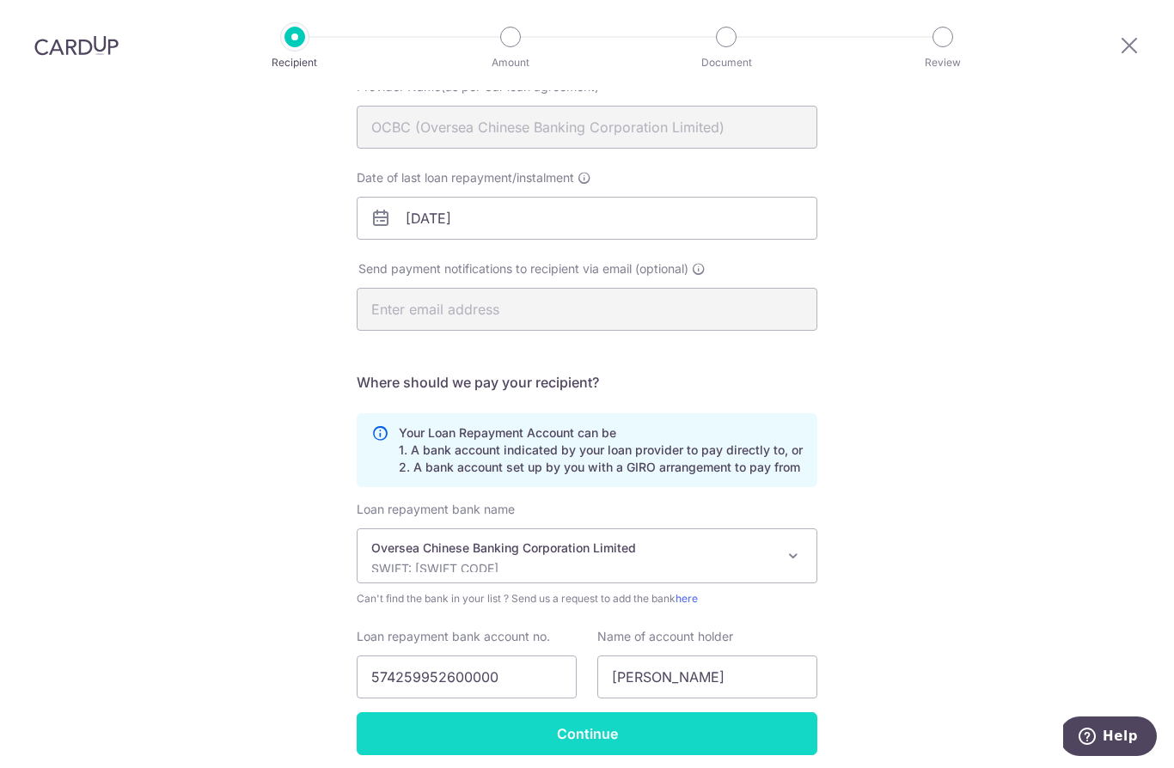
click at [577, 713] on input "Continue" at bounding box center [587, 734] width 461 height 43
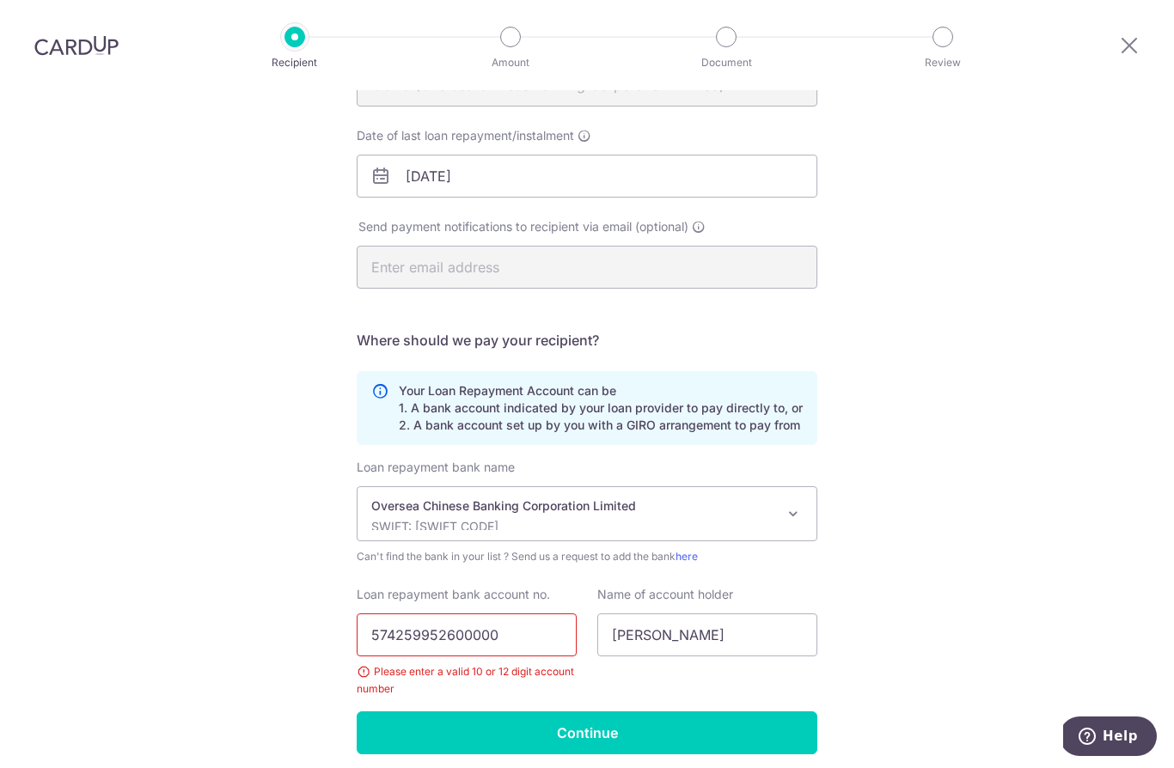
scroll to position [239, 0]
click at [432, 615] on input "574259952600000" at bounding box center [467, 636] width 220 height 43
type input "574259952600"
click at [954, 501] on div "Who would you like to pay? Your recipient does not need a CardUp account to rec…" at bounding box center [587, 343] width 1174 height 985
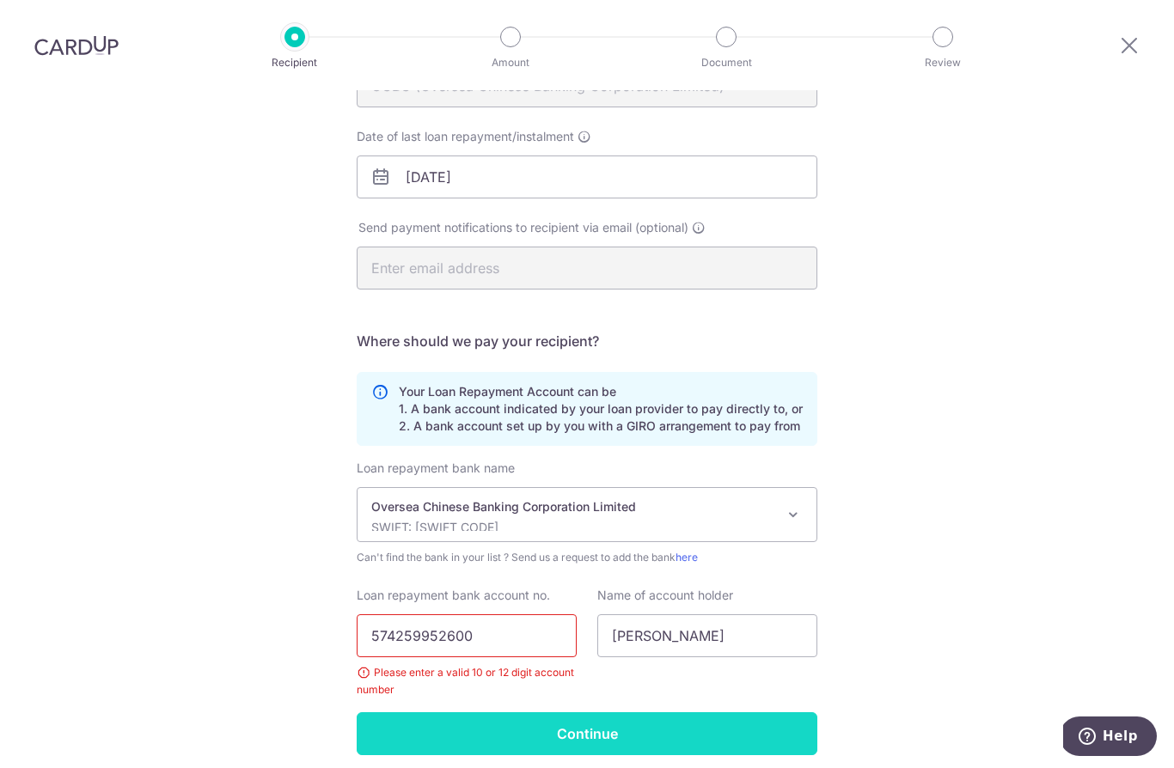
click at [618, 713] on input "Continue" at bounding box center [587, 734] width 461 height 43
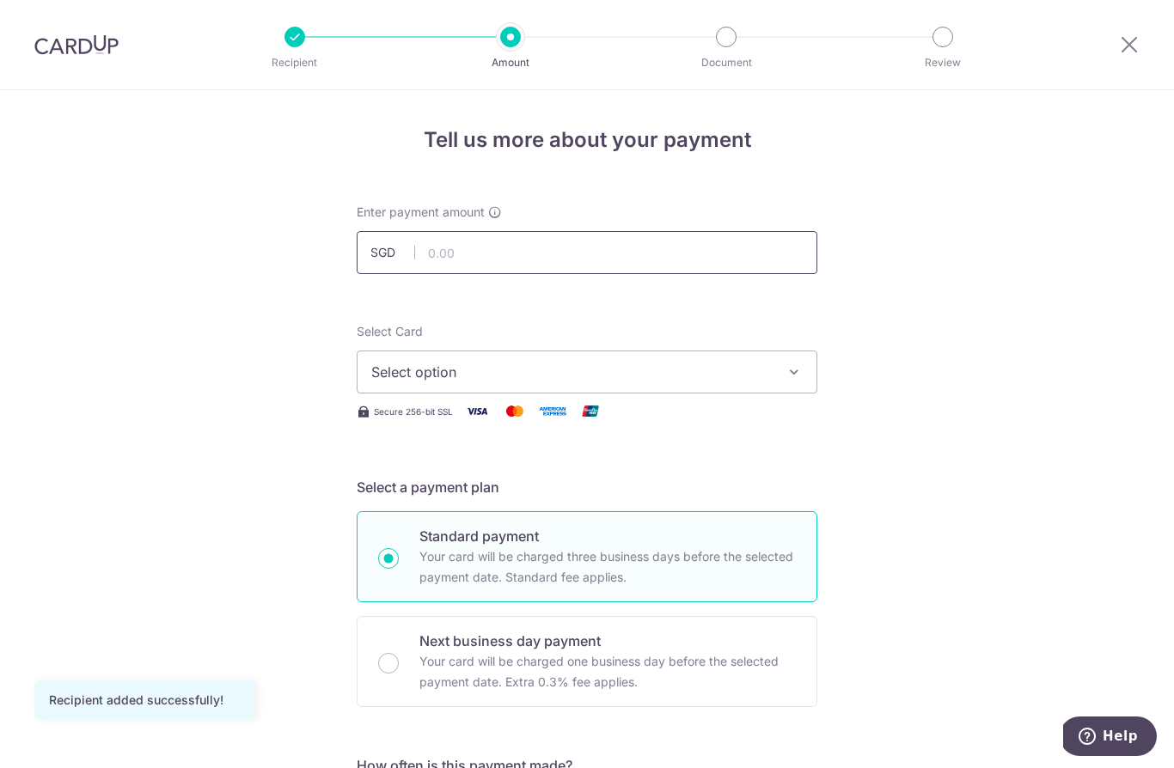
click at [507, 260] on input "text" at bounding box center [587, 252] width 461 height 43
click at [731, 362] on span "Select option" at bounding box center [571, 372] width 401 height 21
type input "1,648.14"
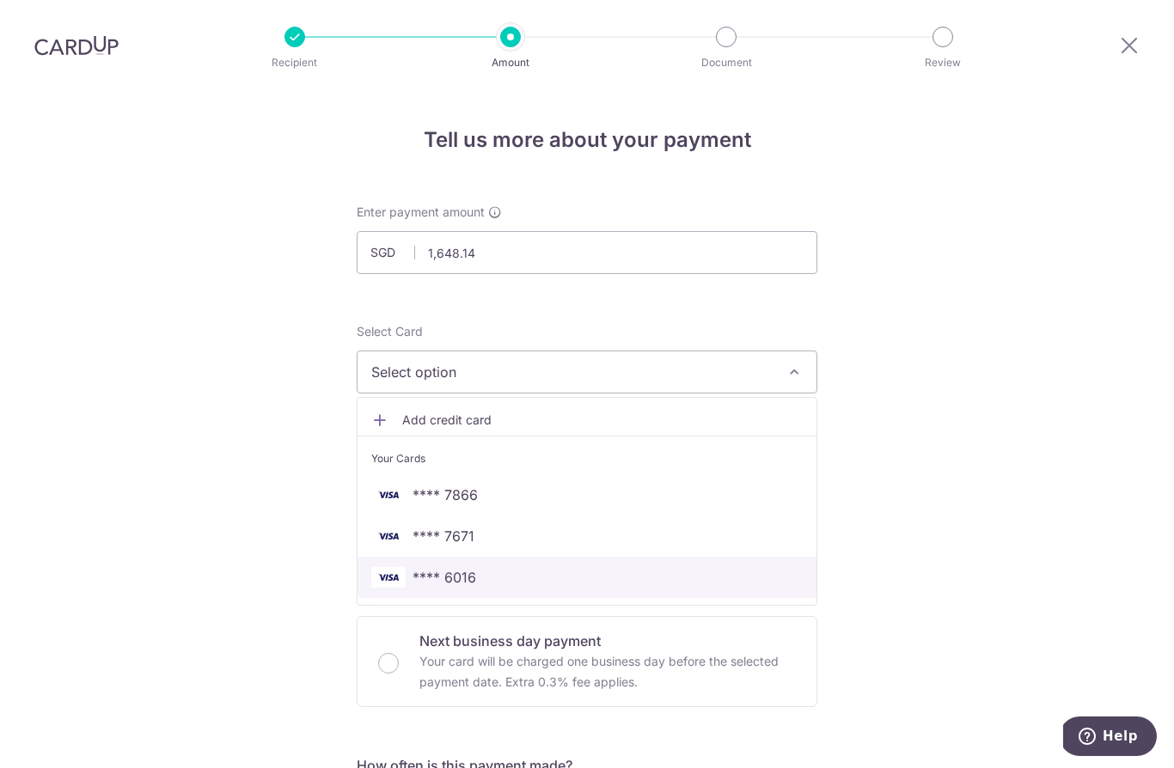
click at [444, 567] on span "**** 6016" at bounding box center [445, 577] width 64 height 21
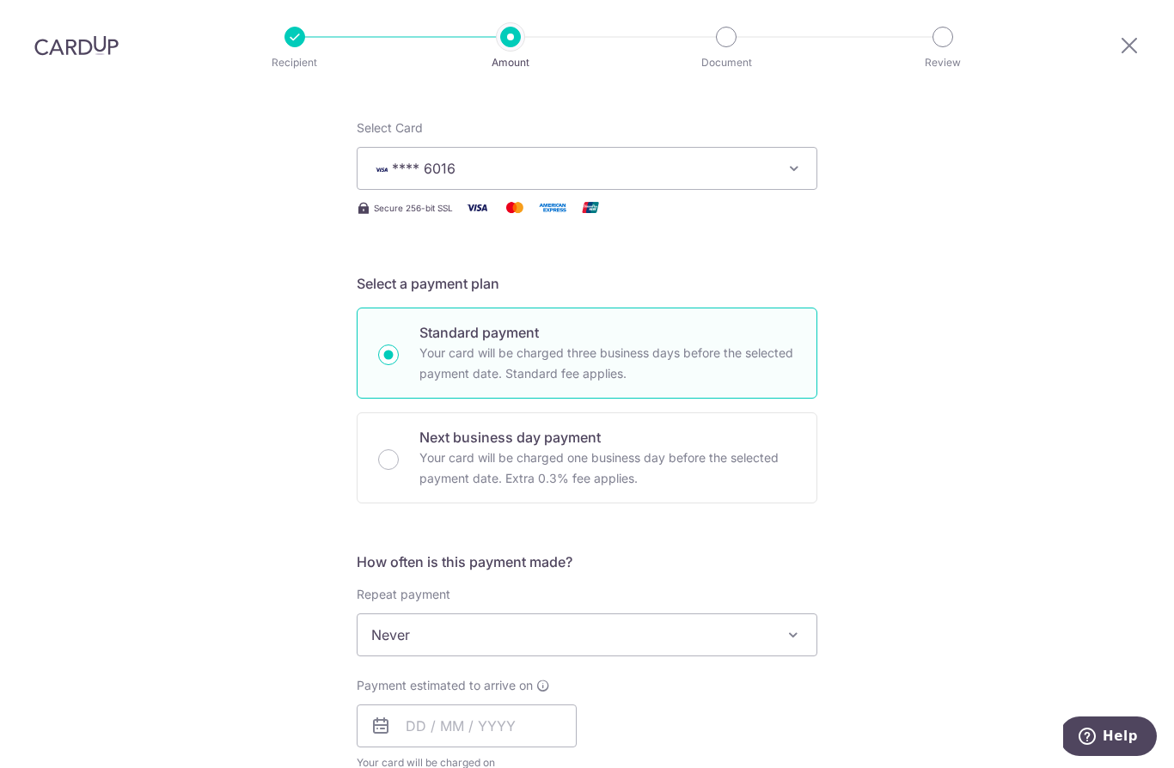
scroll to position [222, 0]
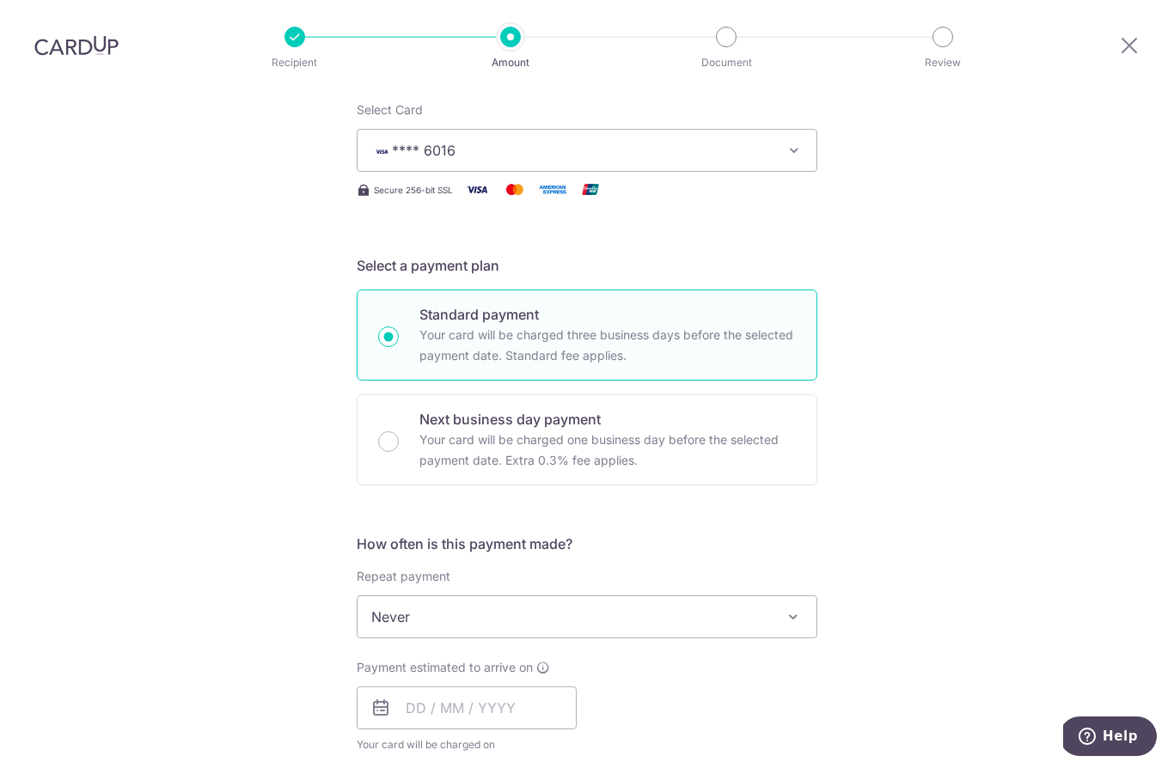
click at [378, 597] on span "Never" at bounding box center [587, 617] width 459 height 41
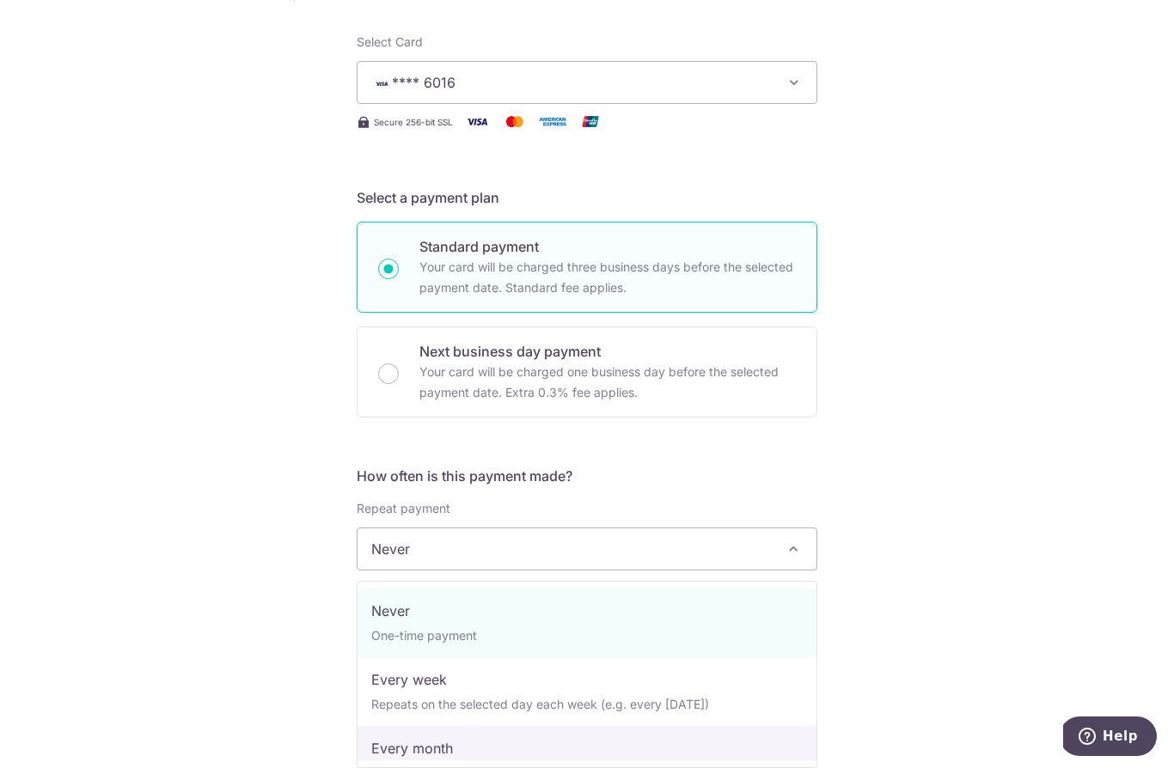
select select "3"
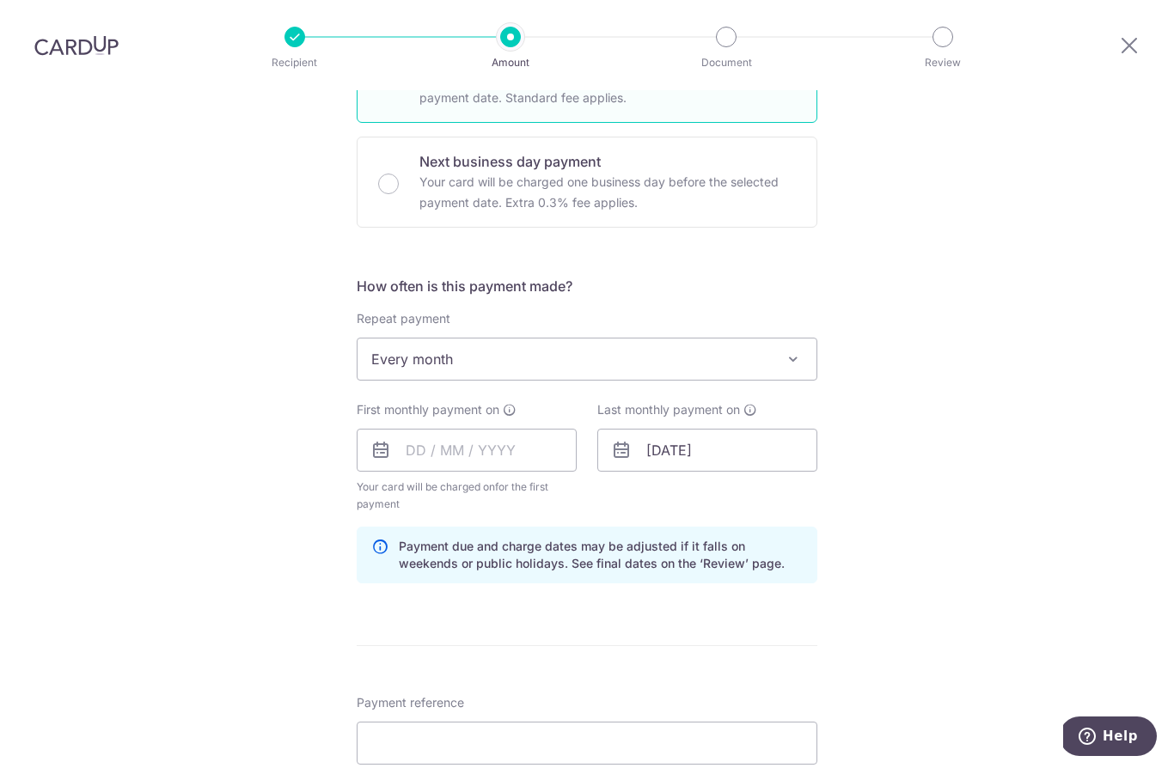
scroll to position [510, 0]
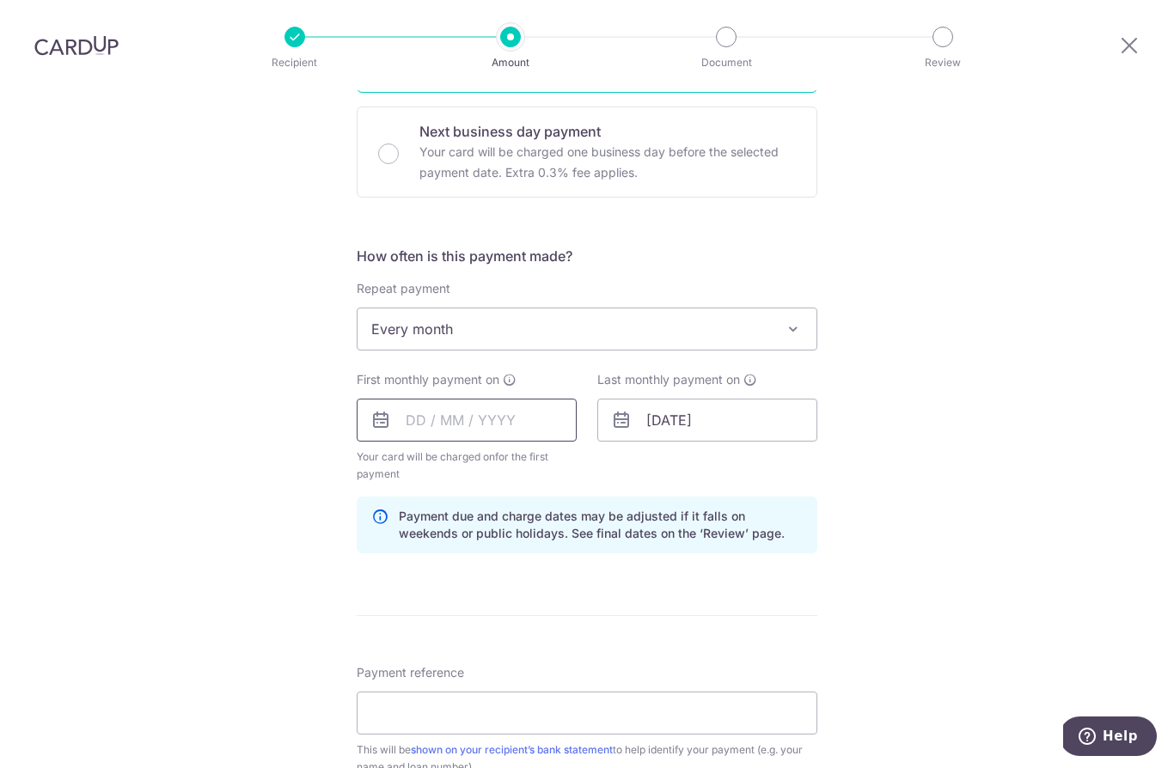
click at [419, 399] on input "text" at bounding box center [467, 420] width 220 height 43
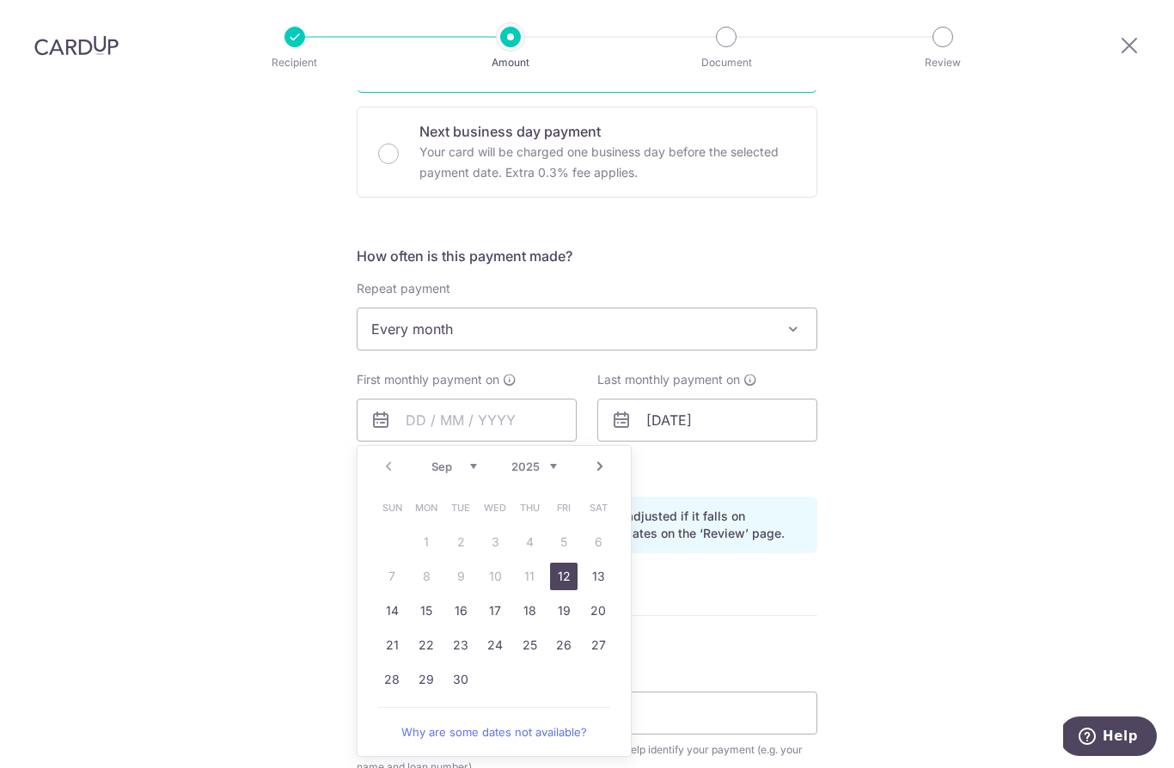
click at [425, 666] on link "29" at bounding box center [427, 680] width 28 height 28
type input "[DATE]"
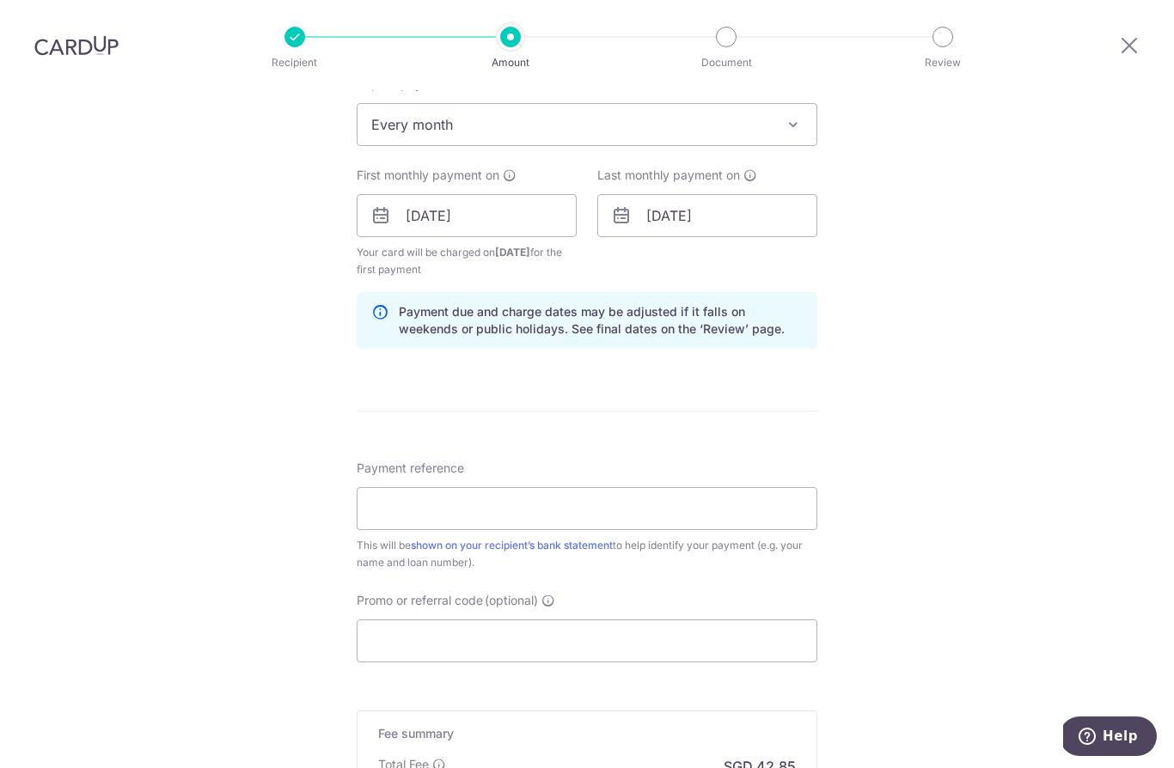
scroll to position [717, 0]
click at [760, 485] on input "Payment reference" at bounding box center [587, 506] width 461 height 43
click at [633, 617] on input "Promo or referral code (optional)" at bounding box center [587, 638] width 461 height 43
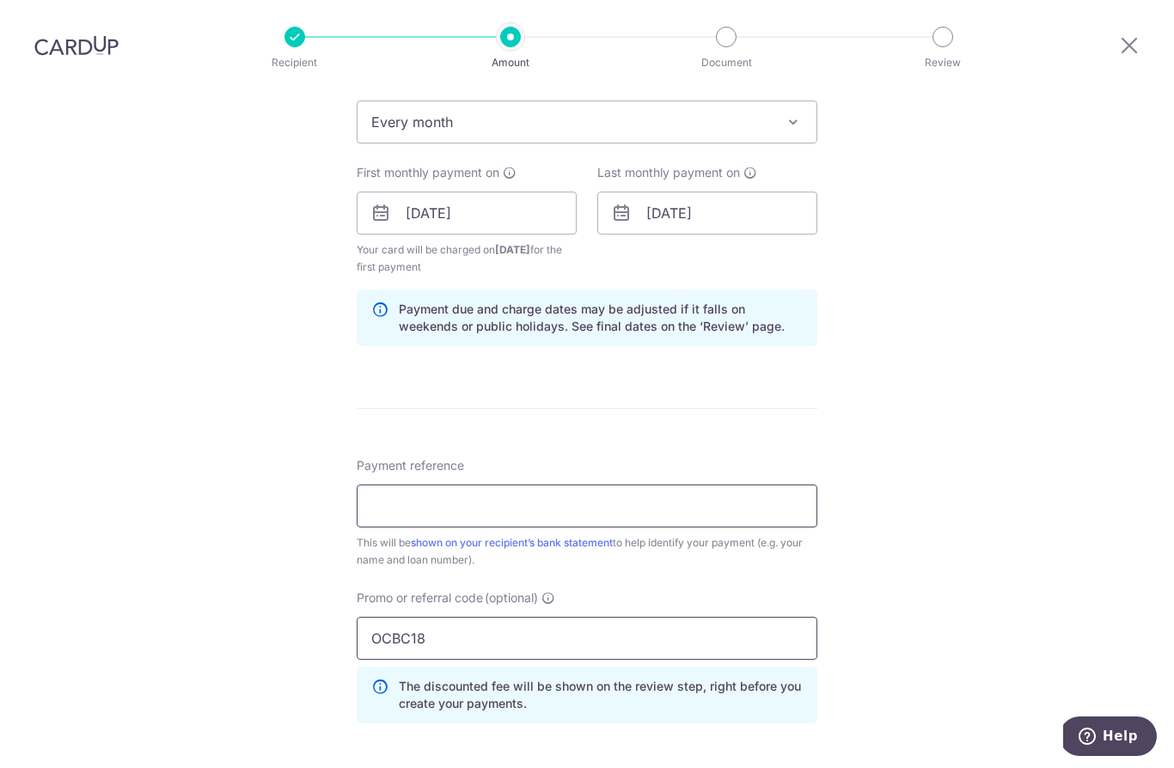
type input "OCBC18"
click at [722, 485] on input "Payment reference" at bounding box center [587, 506] width 461 height 43
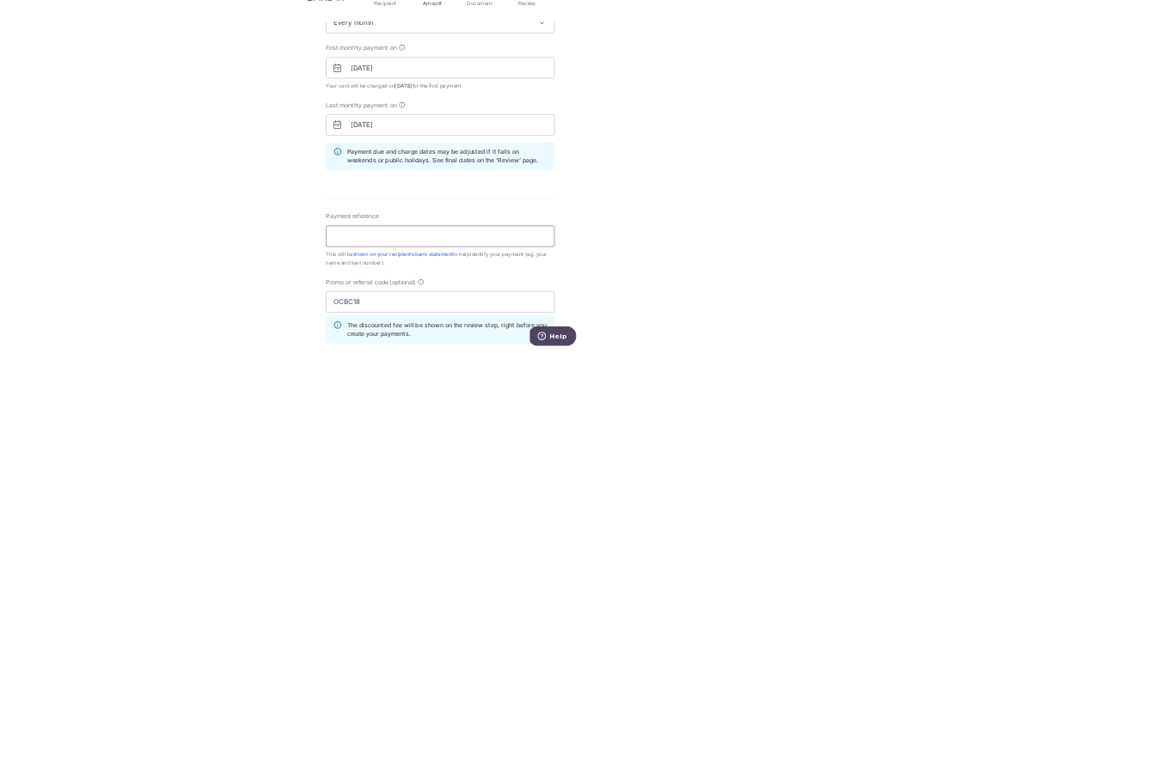
scroll to position [75, 0]
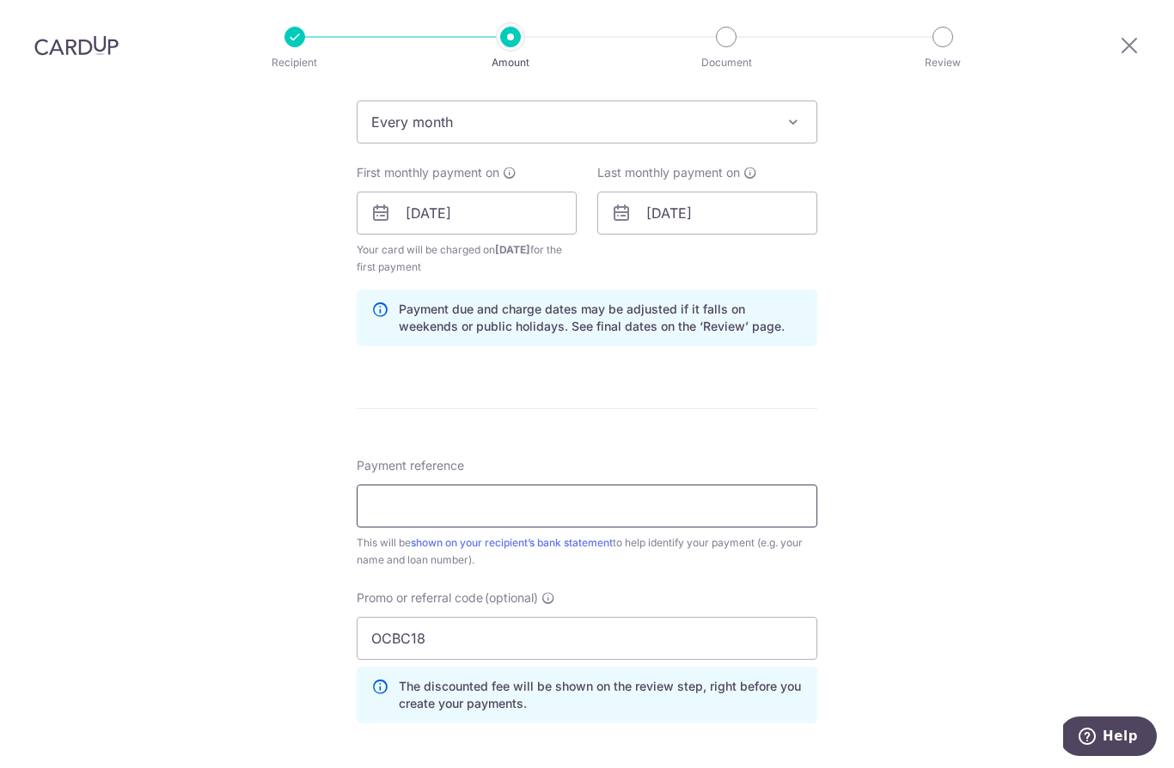
paste input "574259952600000"
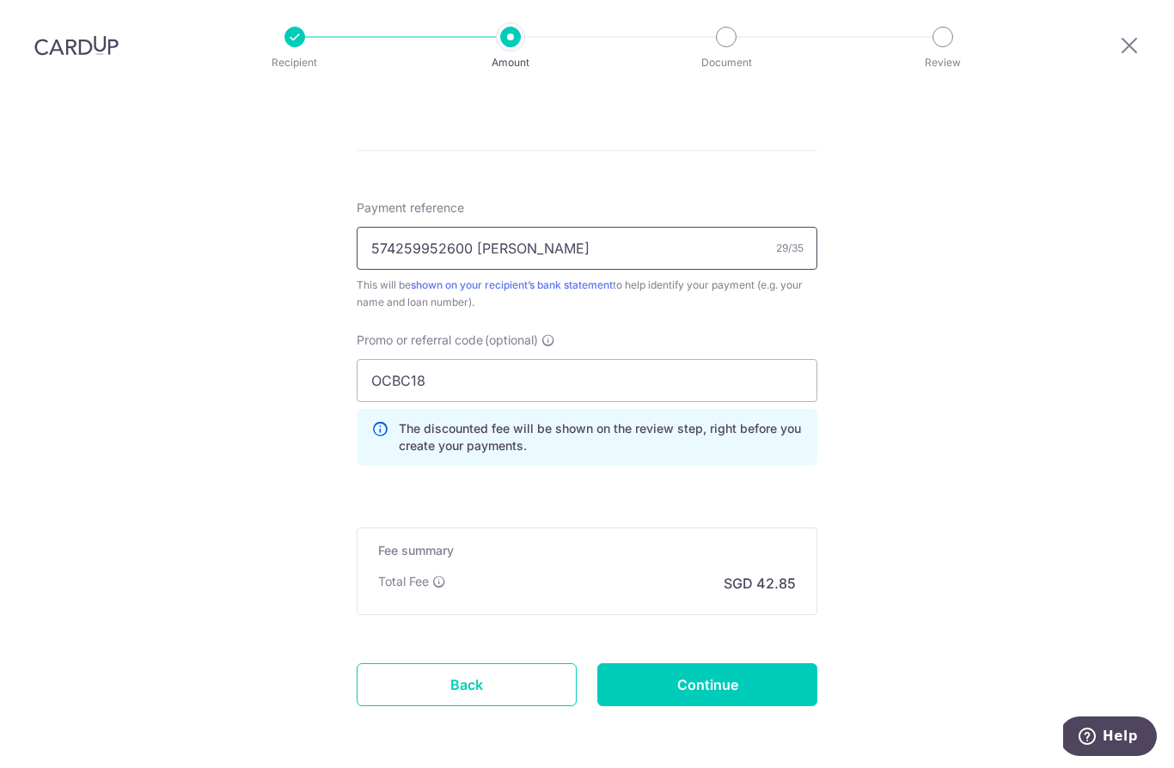
scroll to position [974, 0]
click at [513, 228] on input "574259952600 Marc Tzivelekas SNZ" at bounding box center [587, 249] width 461 height 43
click at [728, 228] on input "574259952600 MarcTzivelekas SNZ" at bounding box center [587, 249] width 461 height 43
type input "574259952600 MarcTzivelekasSNZ6185H"
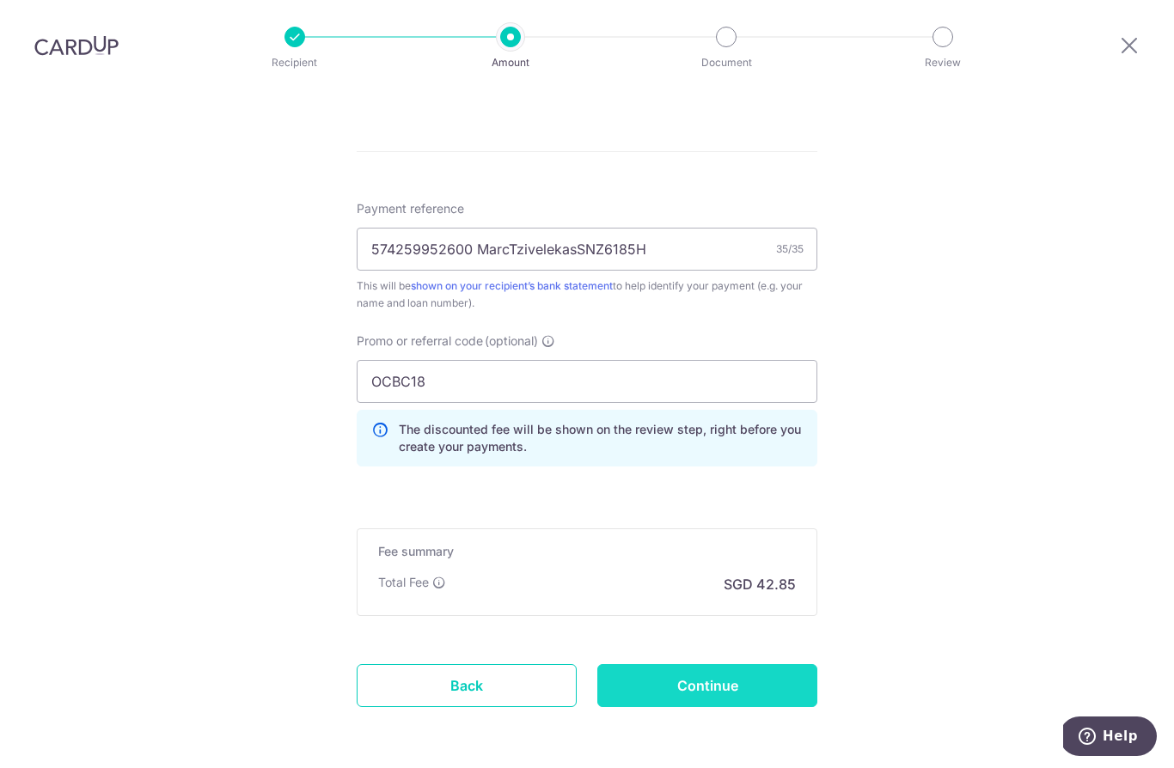
click at [742, 664] on input "Continue" at bounding box center [707, 685] width 220 height 43
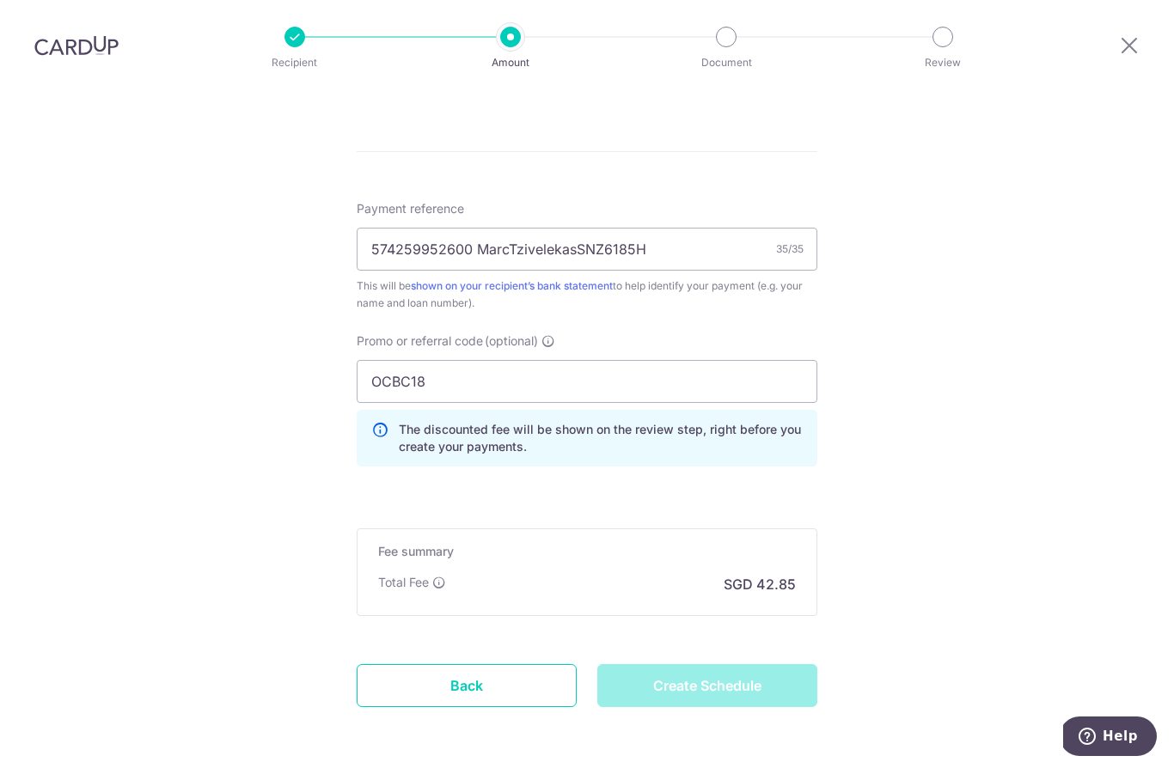
type input "Create Schedule"
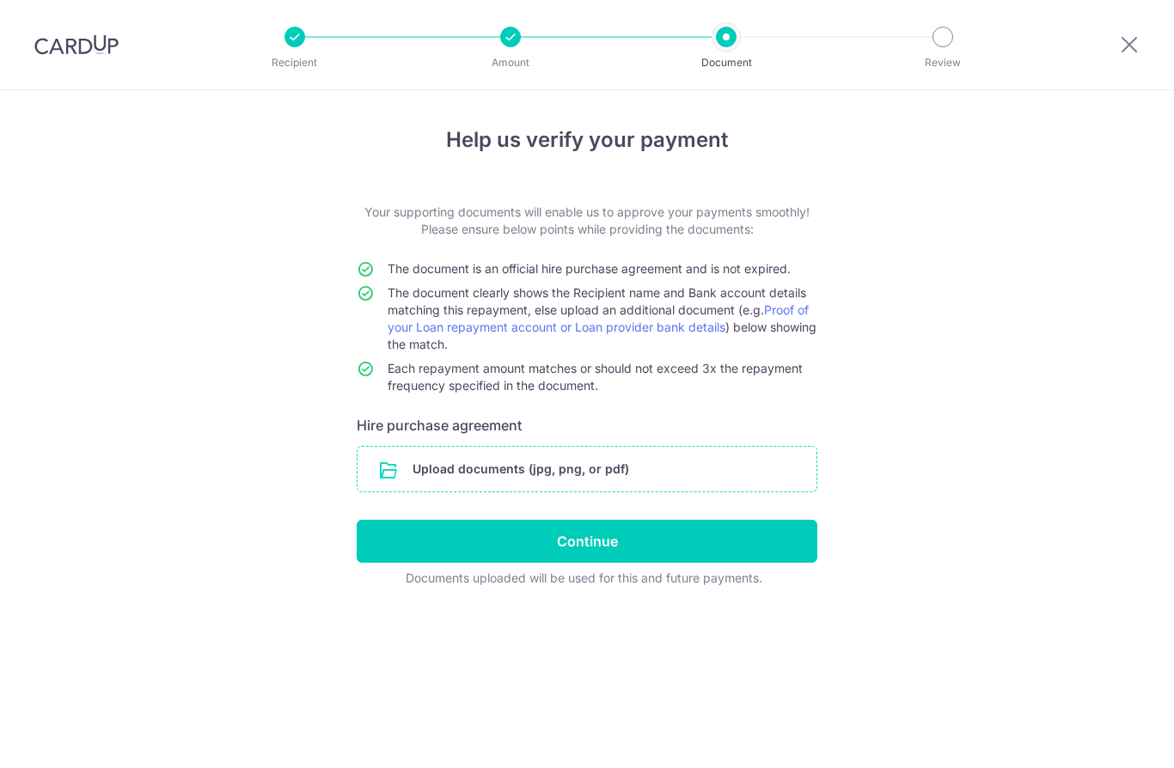
click at [453, 467] on input "file" at bounding box center [587, 469] width 459 height 45
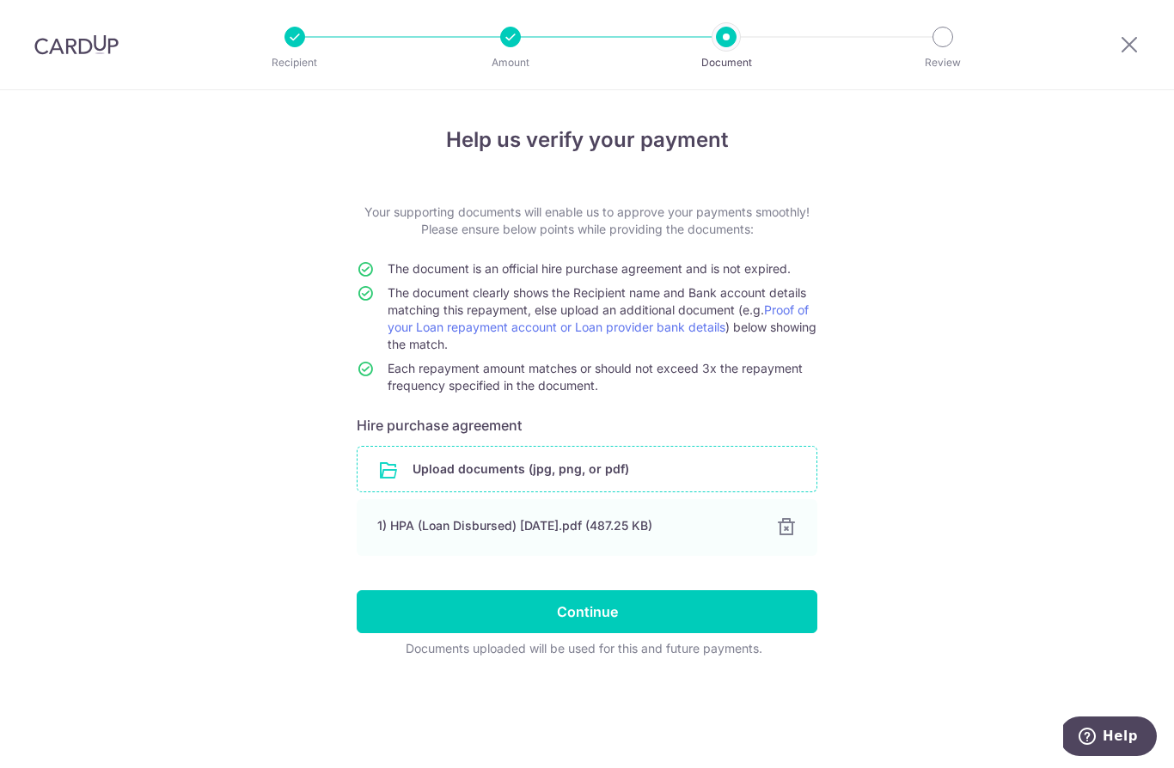
click at [485, 481] on input "file" at bounding box center [587, 469] width 459 height 45
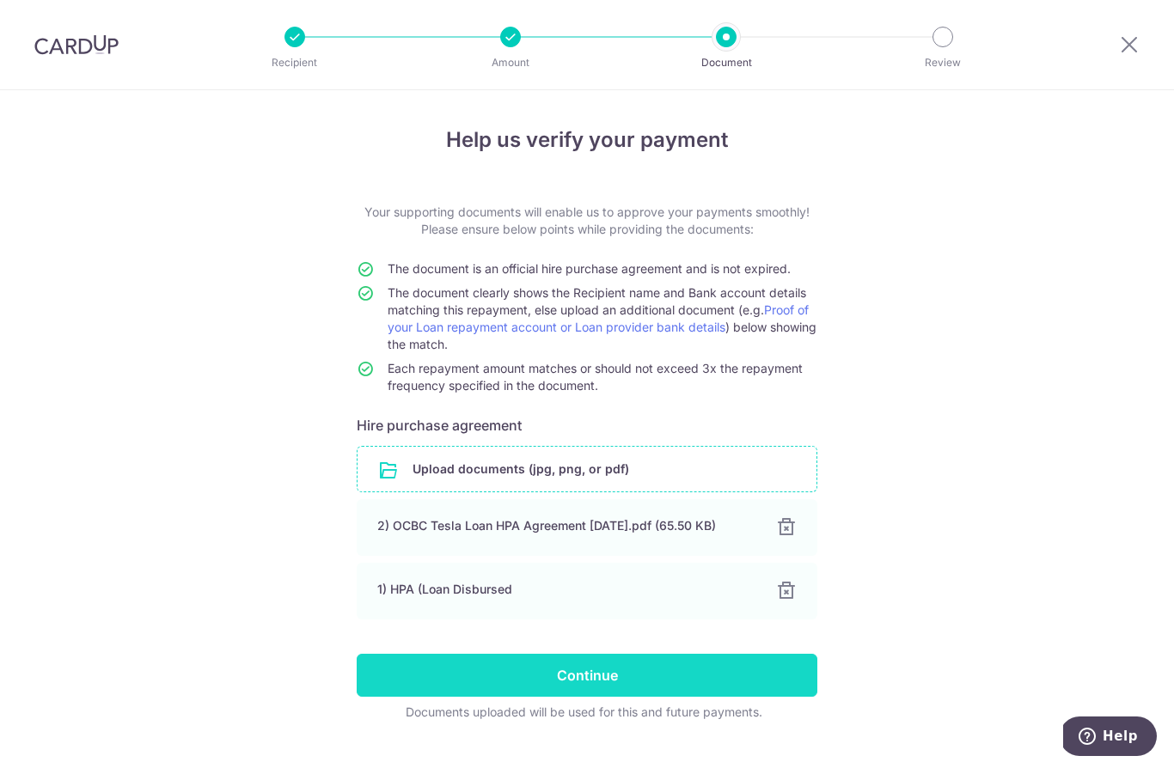
click at [597, 697] on input "Continue" at bounding box center [587, 675] width 461 height 43
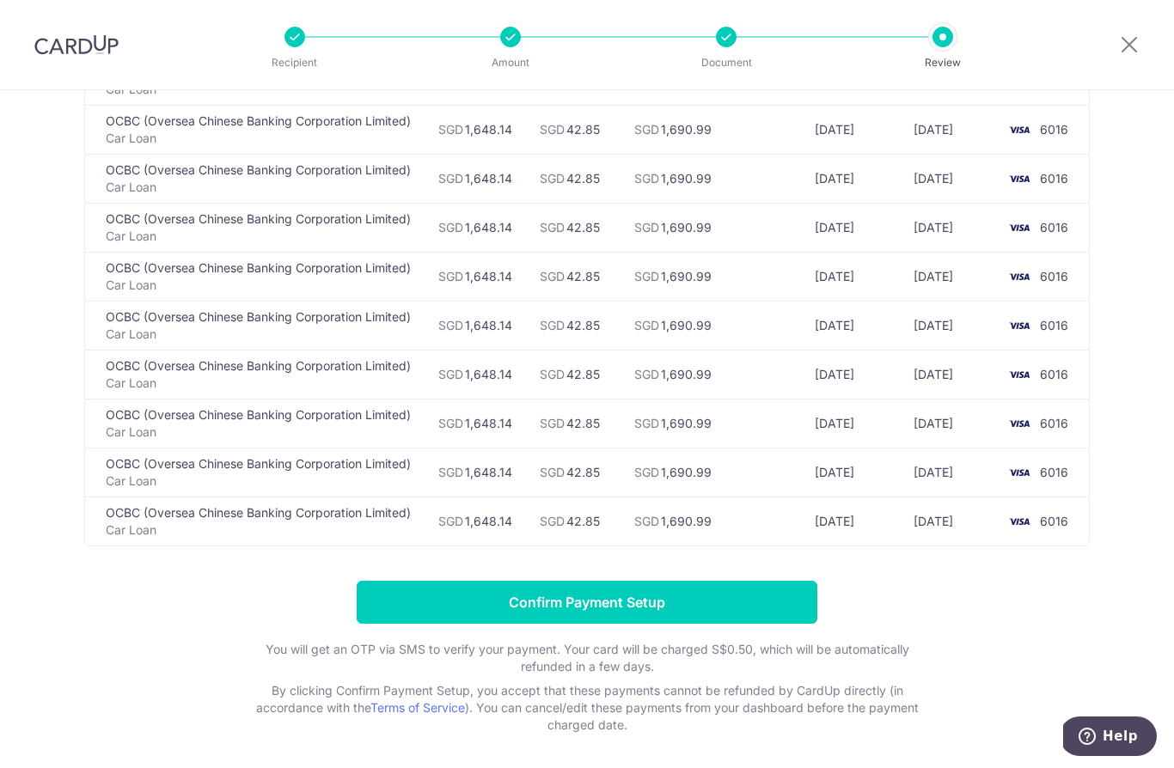
scroll to position [3853, 0]
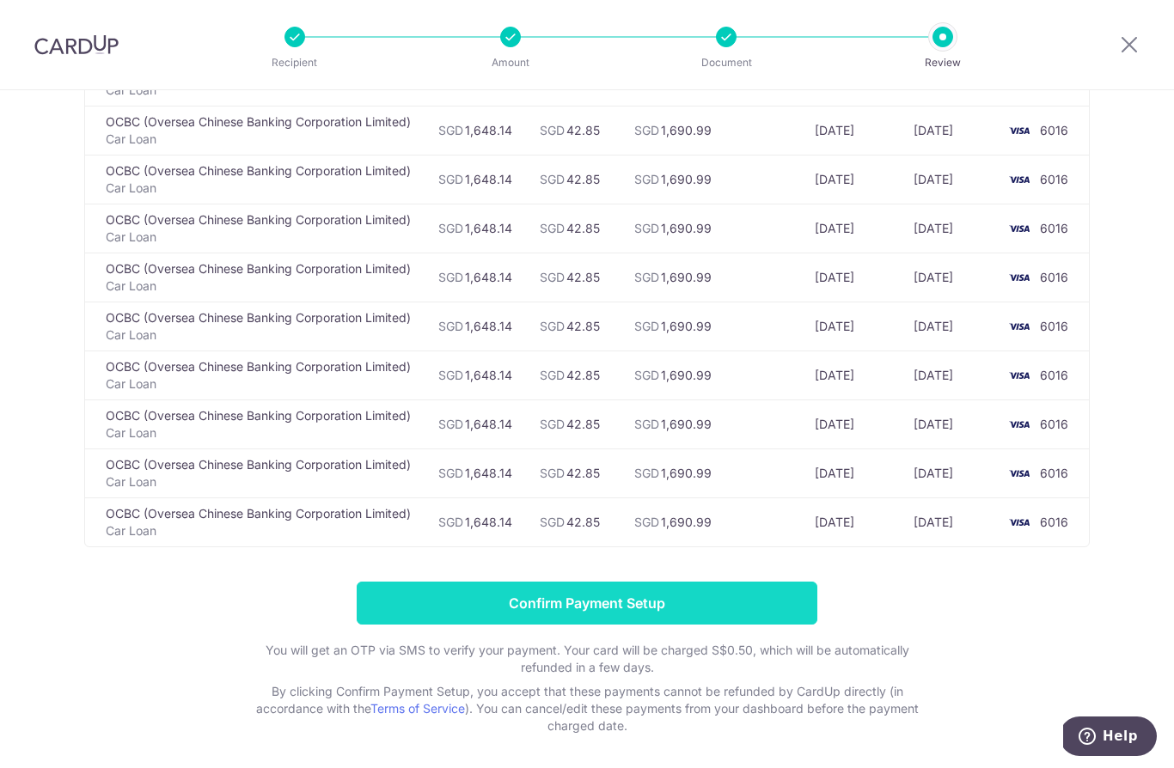
click at [566, 619] on input "Confirm Payment Setup" at bounding box center [587, 603] width 461 height 43
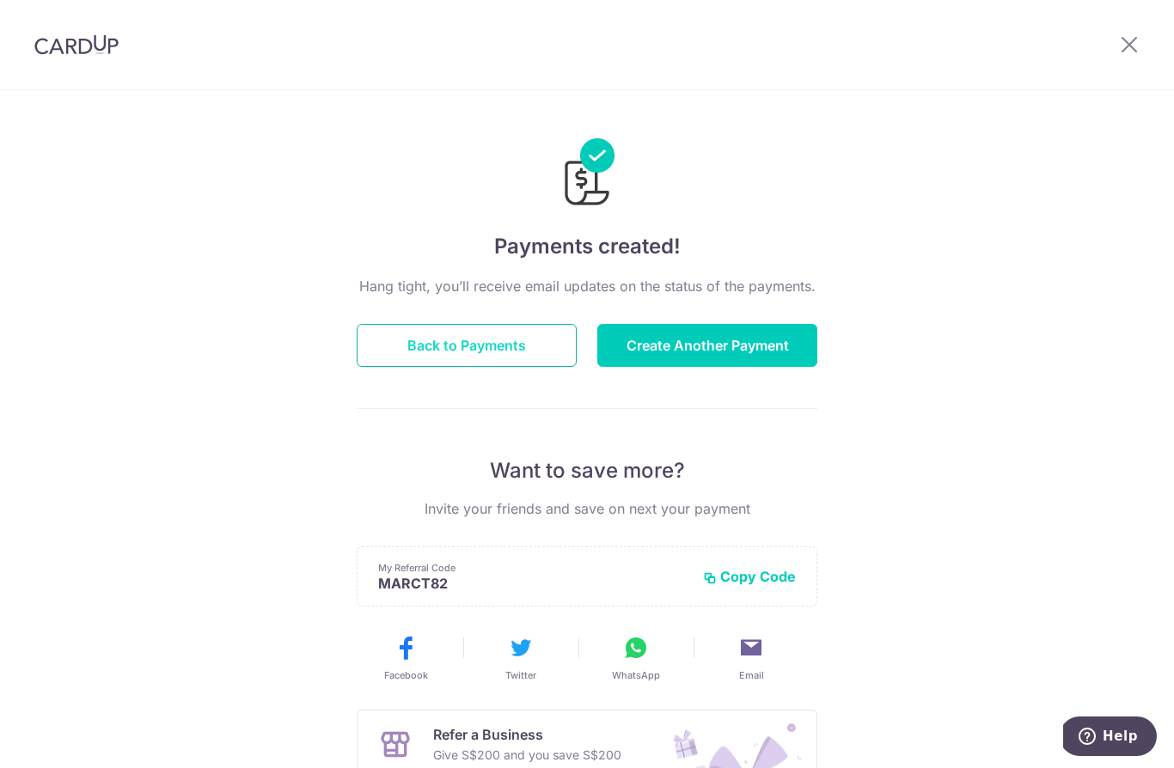
click at [484, 341] on button "Back to Payments" at bounding box center [467, 345] width 220 height 43
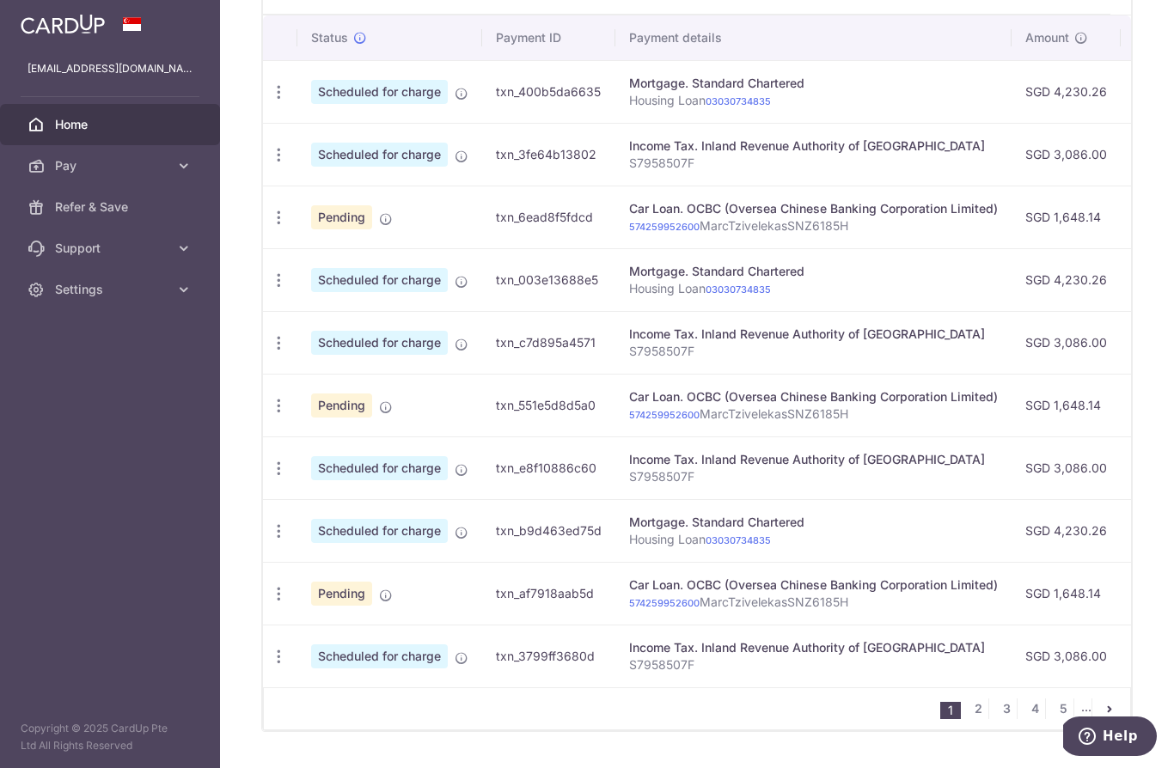
scroll to position [555, 0]
